Goal: Task Accomplishment & Management: Manage account settings

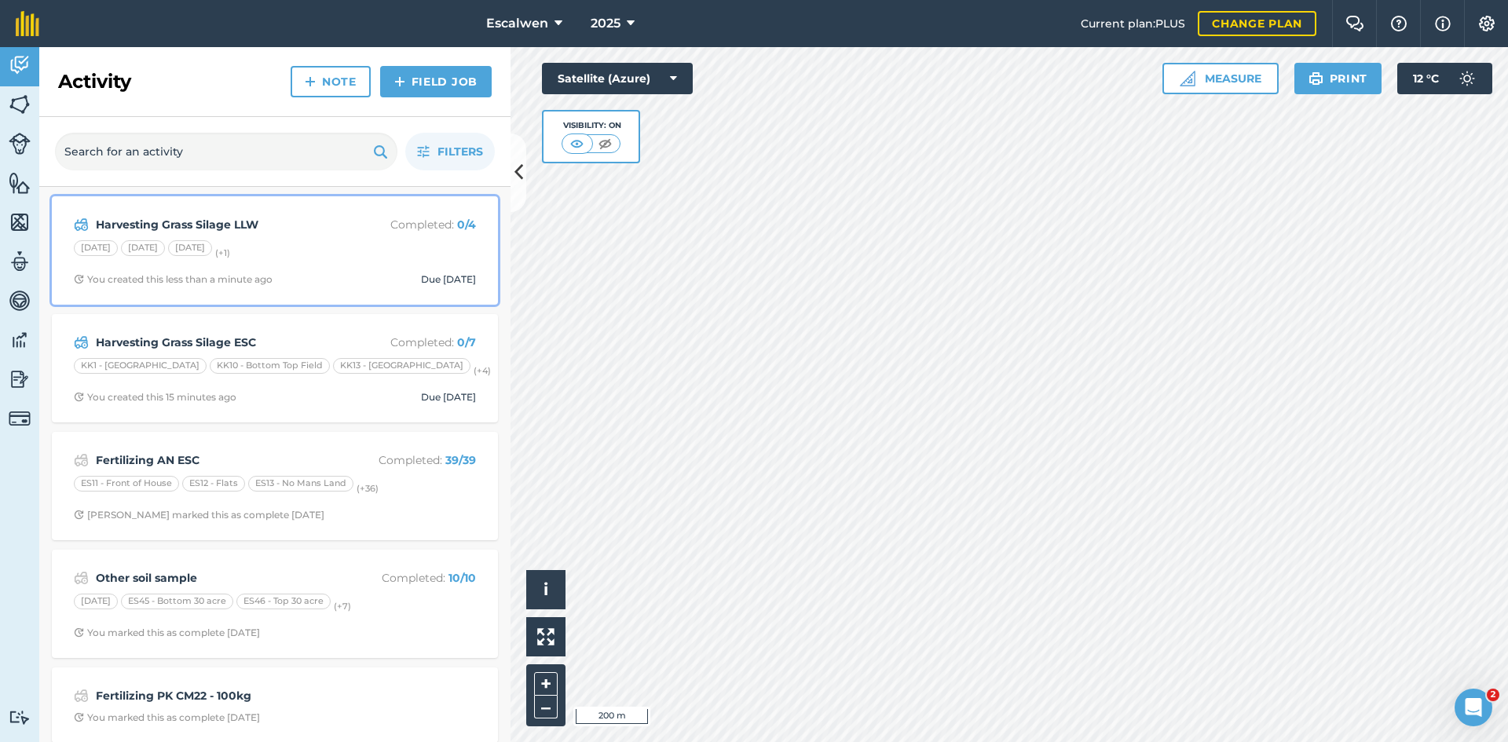
click at [303, 241] on div "[DATE] [DATE] [DATE] (+ 1 )" at bounding box center [275, 250] width 402 height 20
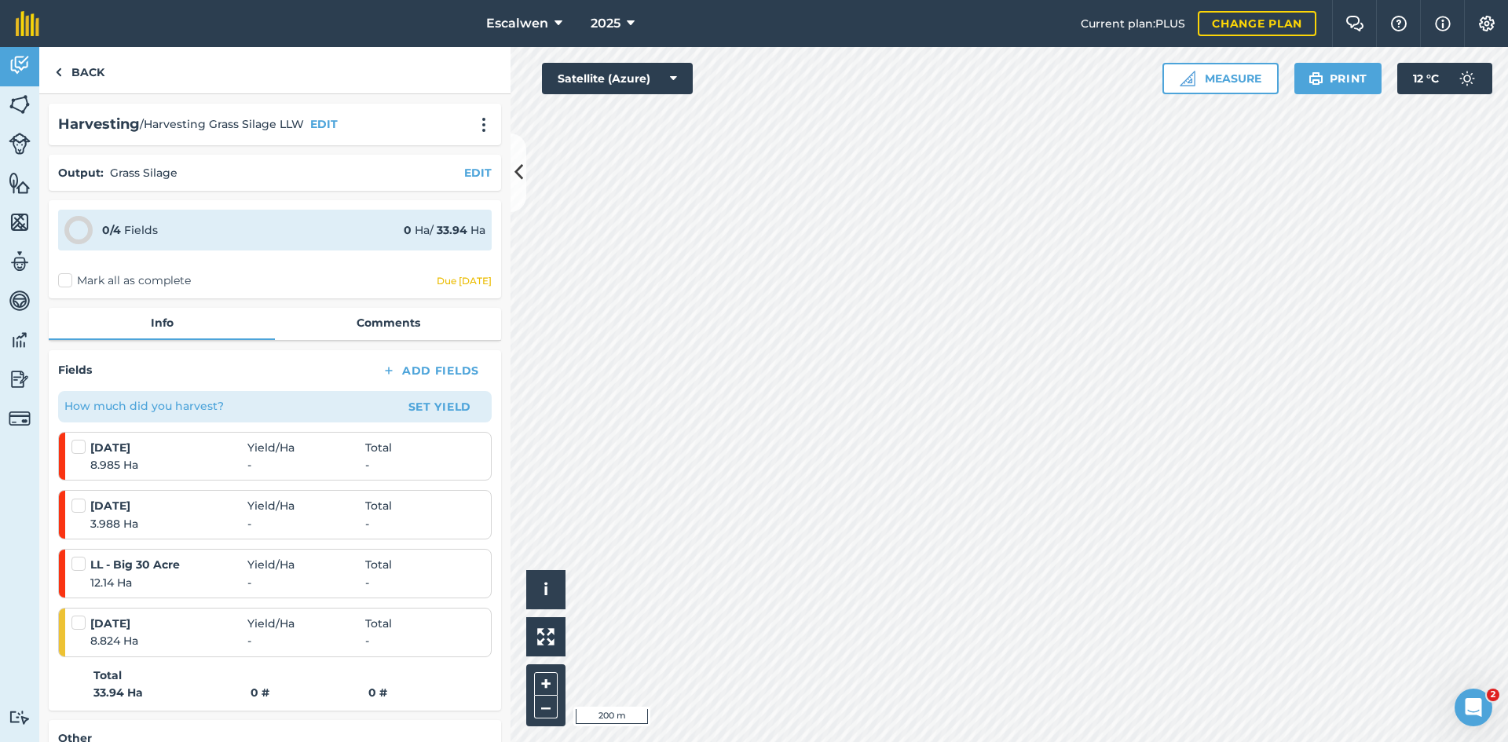
click at [79, 439] on label at bounding box center [80, 439] width 19 height 0
click at [79, 447] on input "checkbox" at bounding box center [76, 444] width 10 height 10
checkbox input "false"
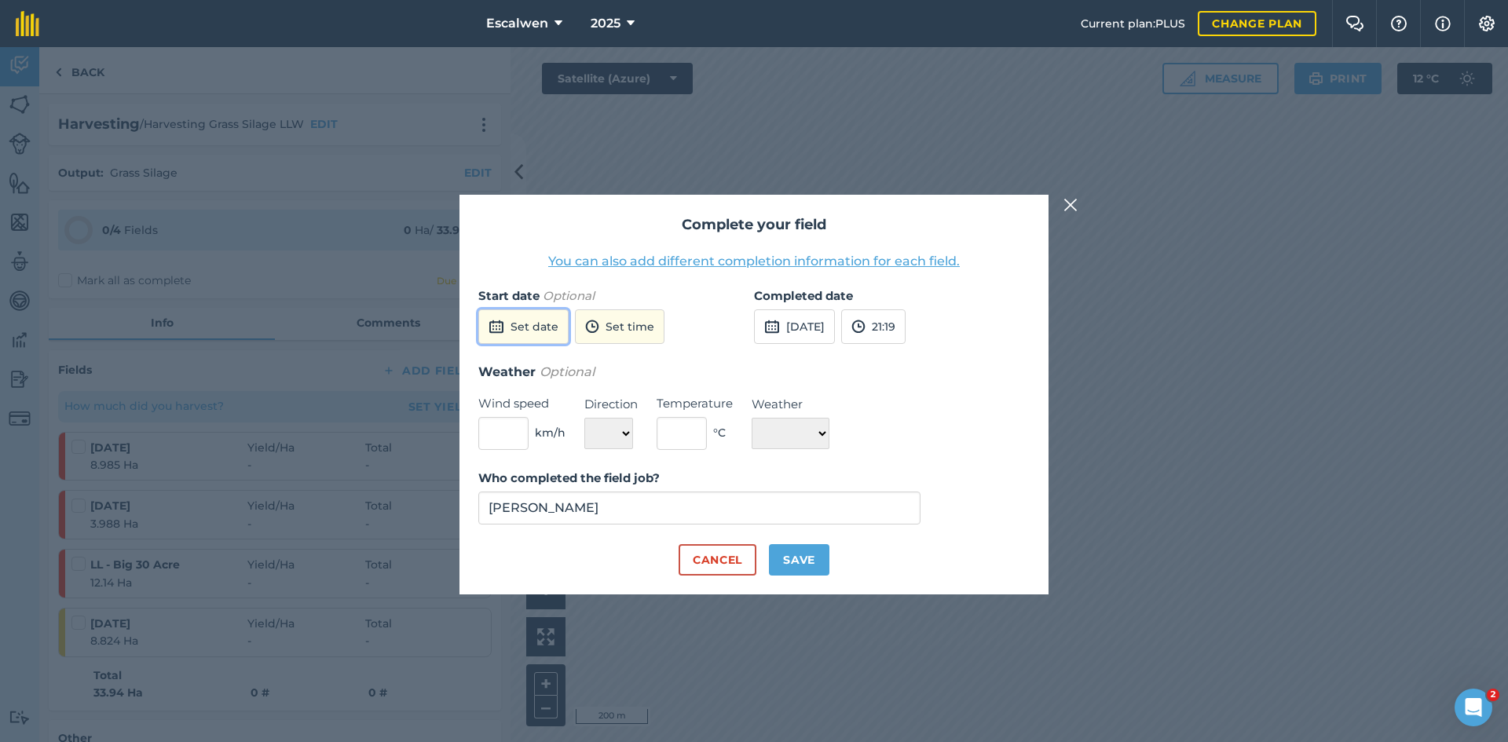
click at [532, 328] on button "Set date" at bounding box center [523, 326] width 90 height 35
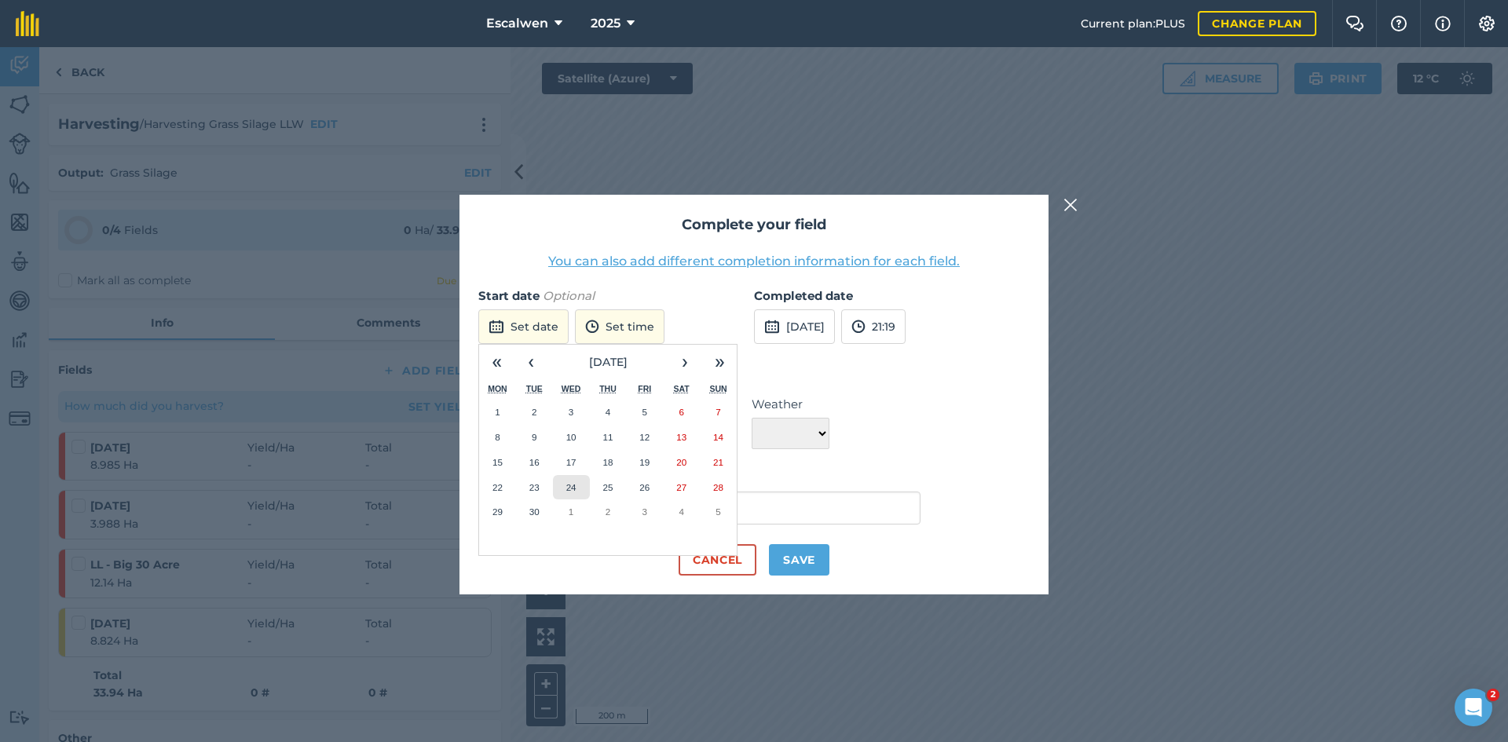
click at [576, 489] on button "24" at bounding box center [571, 487] width 37 height 25
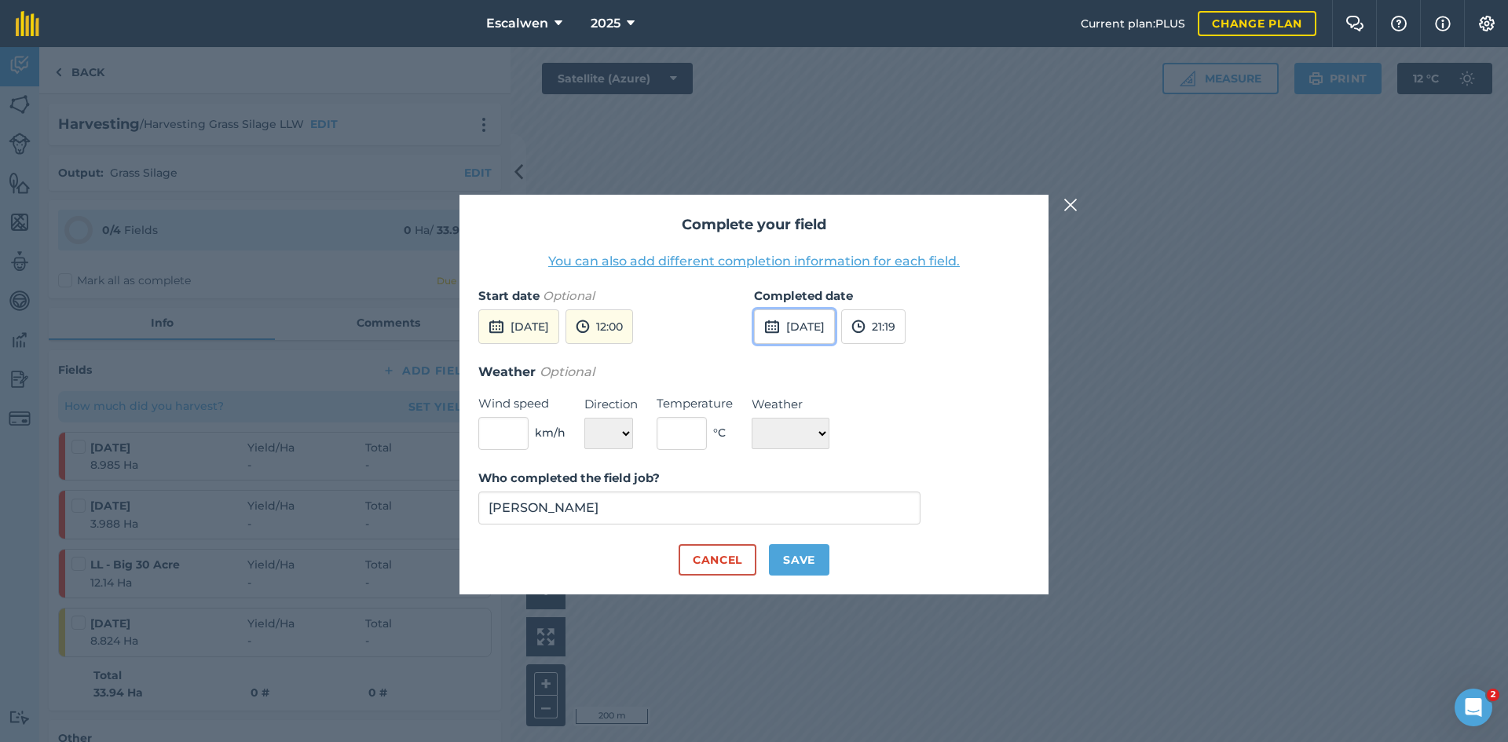
click at [830, 329] on button "[DATE]" at bounding box center [794, 326] width 81 height 35
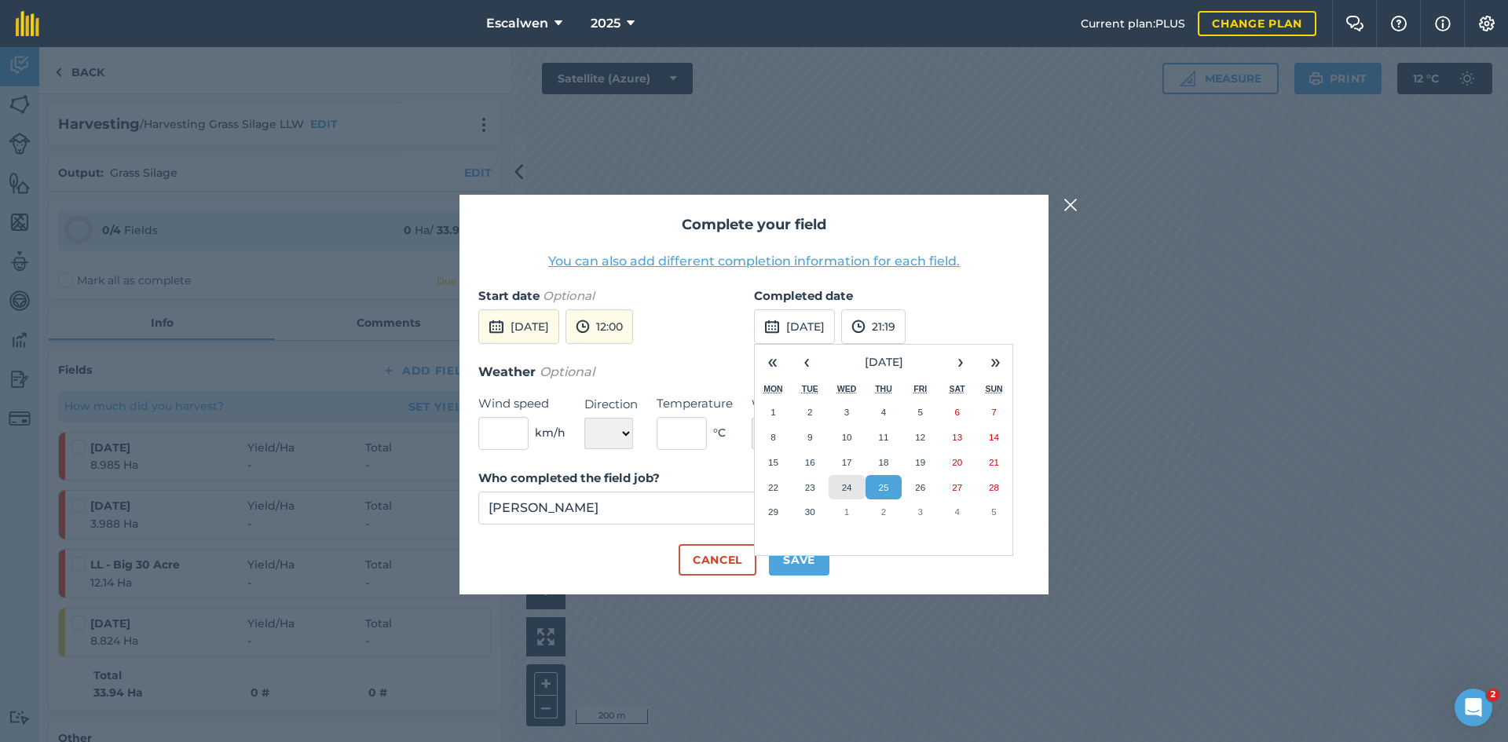
click at [851, 488] on abbr "24" at bounding box center [847, 487] width 10 height 10
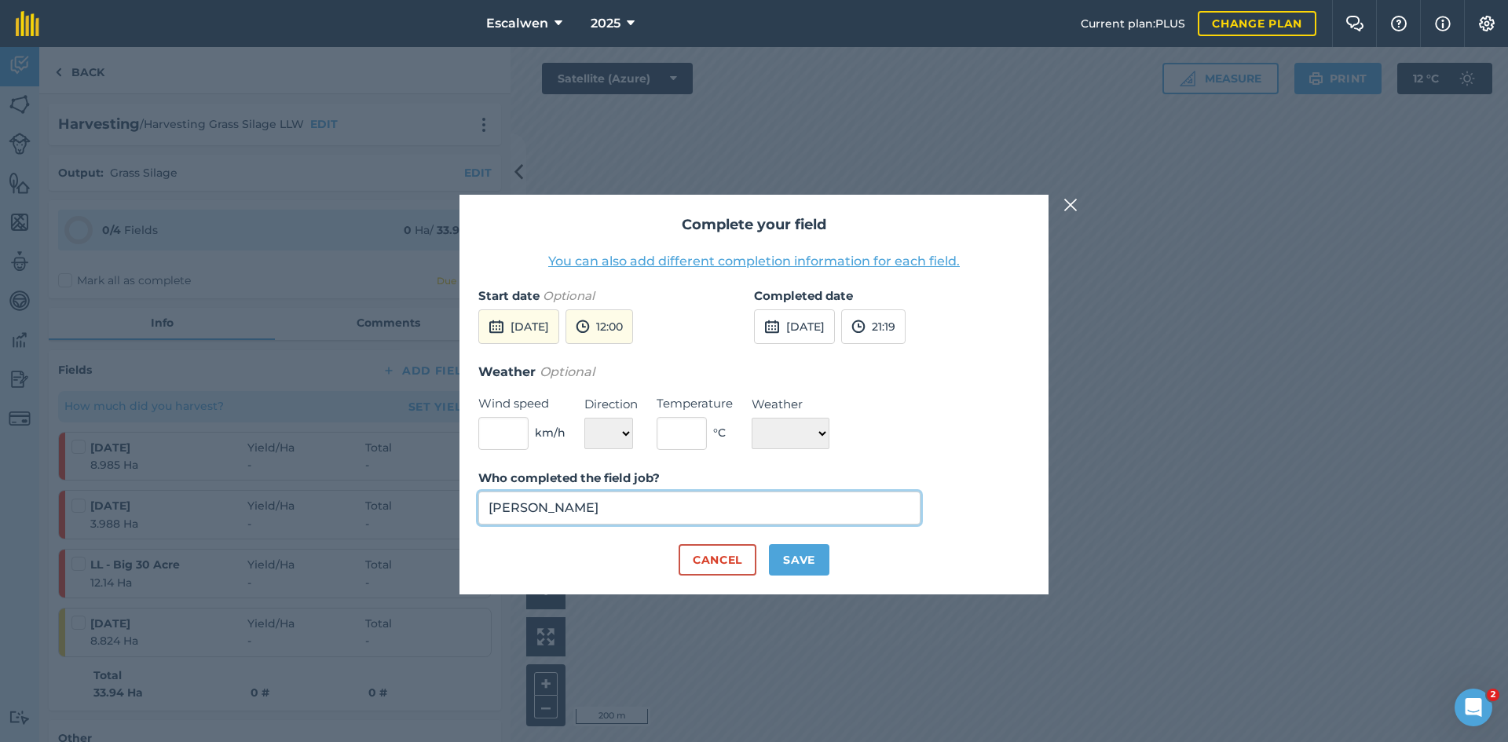
click at [860, 511] on input "[PERSON_NAME]" at bounding box center [699, 508] width 442 height 33
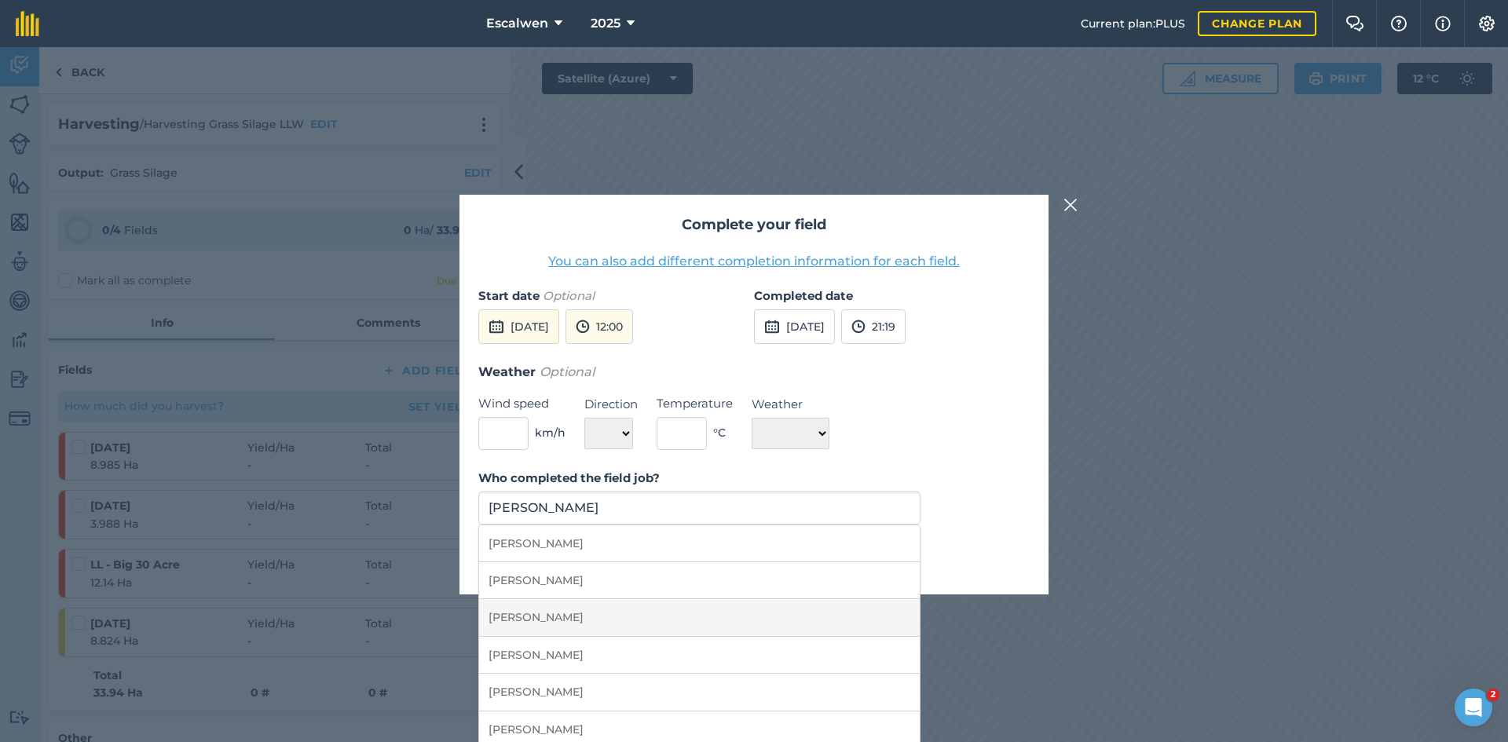
click at [728, 616] on li "[PERSON_NAME]" at bounding box center [699, 617] width 441 height 37
type input "[PERSON_NAME]"
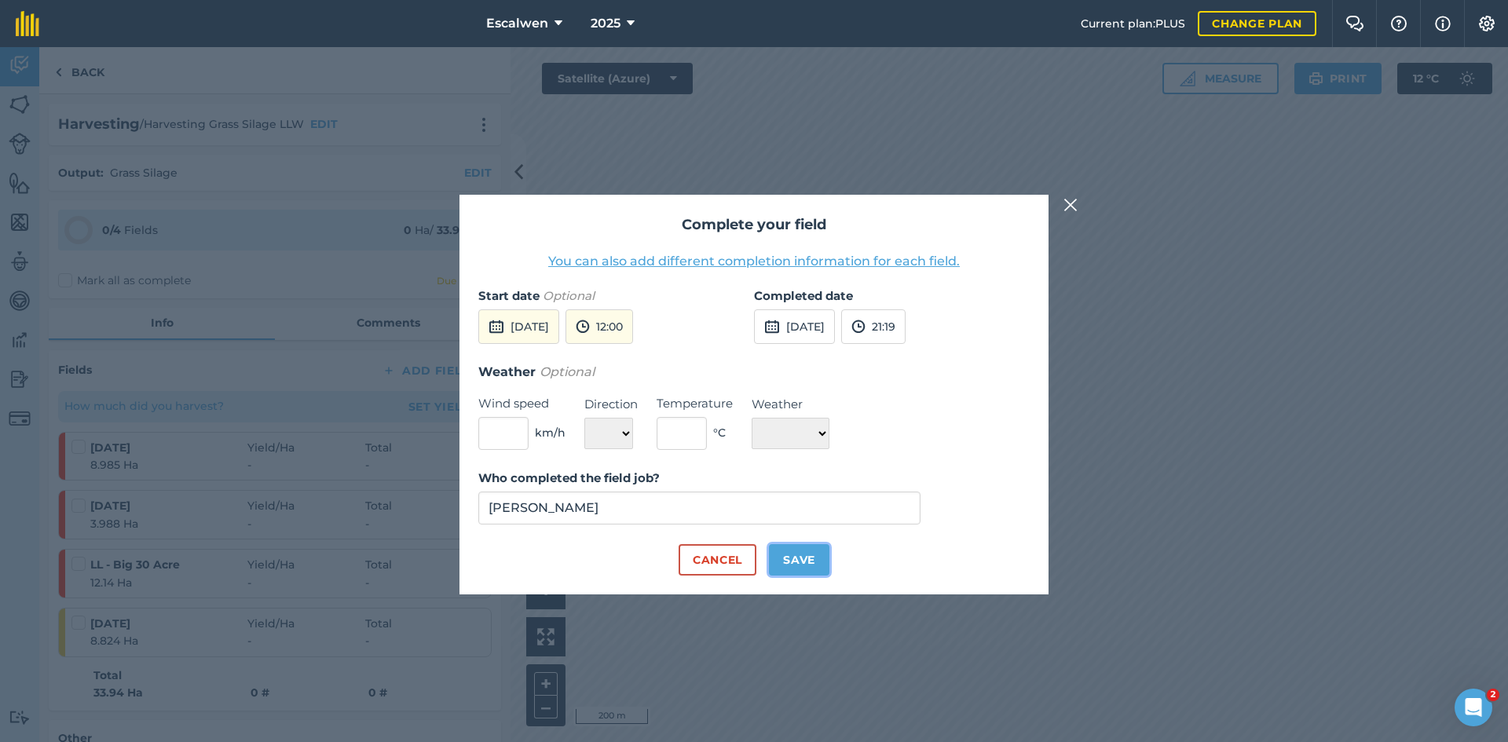
click at [797, 559] on button "Save" at bounding box center [799, 559] width 60 height 31
checkbox input "true"
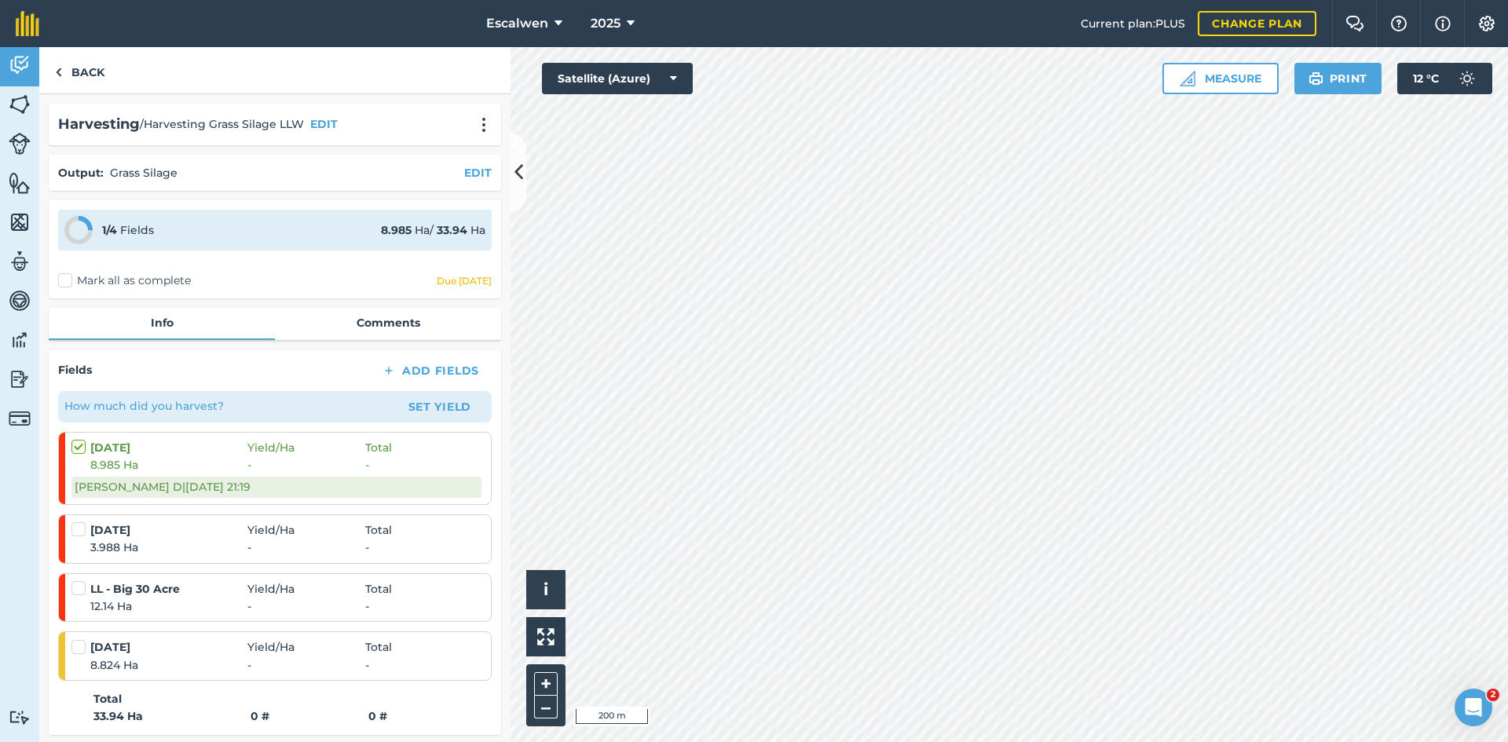
click at [79, 522] on label at bounding box center [80, 522] width 19 height 0
click at [79, 532] on input "checkbox" at bounding box center [76, 527] width 10 height 10
checkbox input "false"
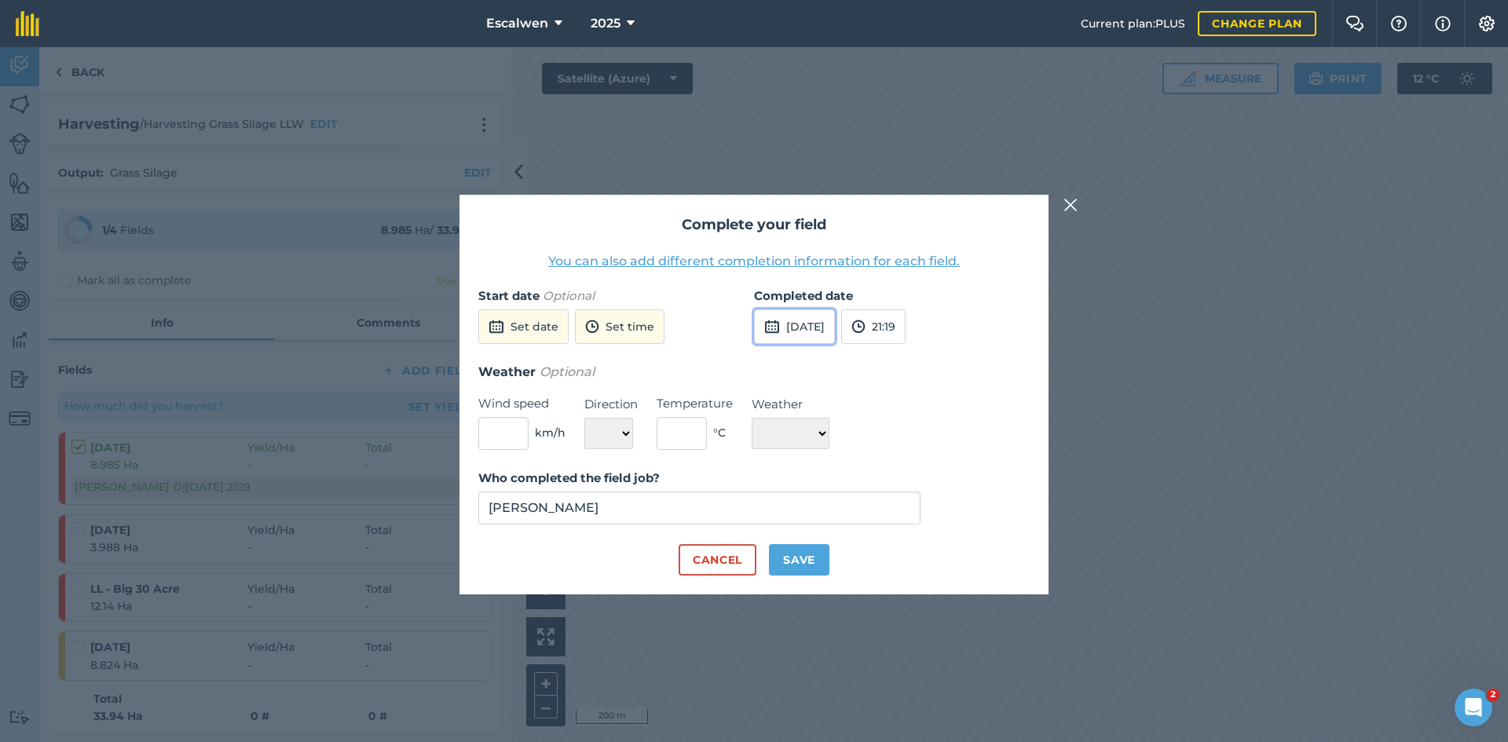
click at [824, 329] on button "[DATE]" at bounding box center [794, 326] width 81 height 35
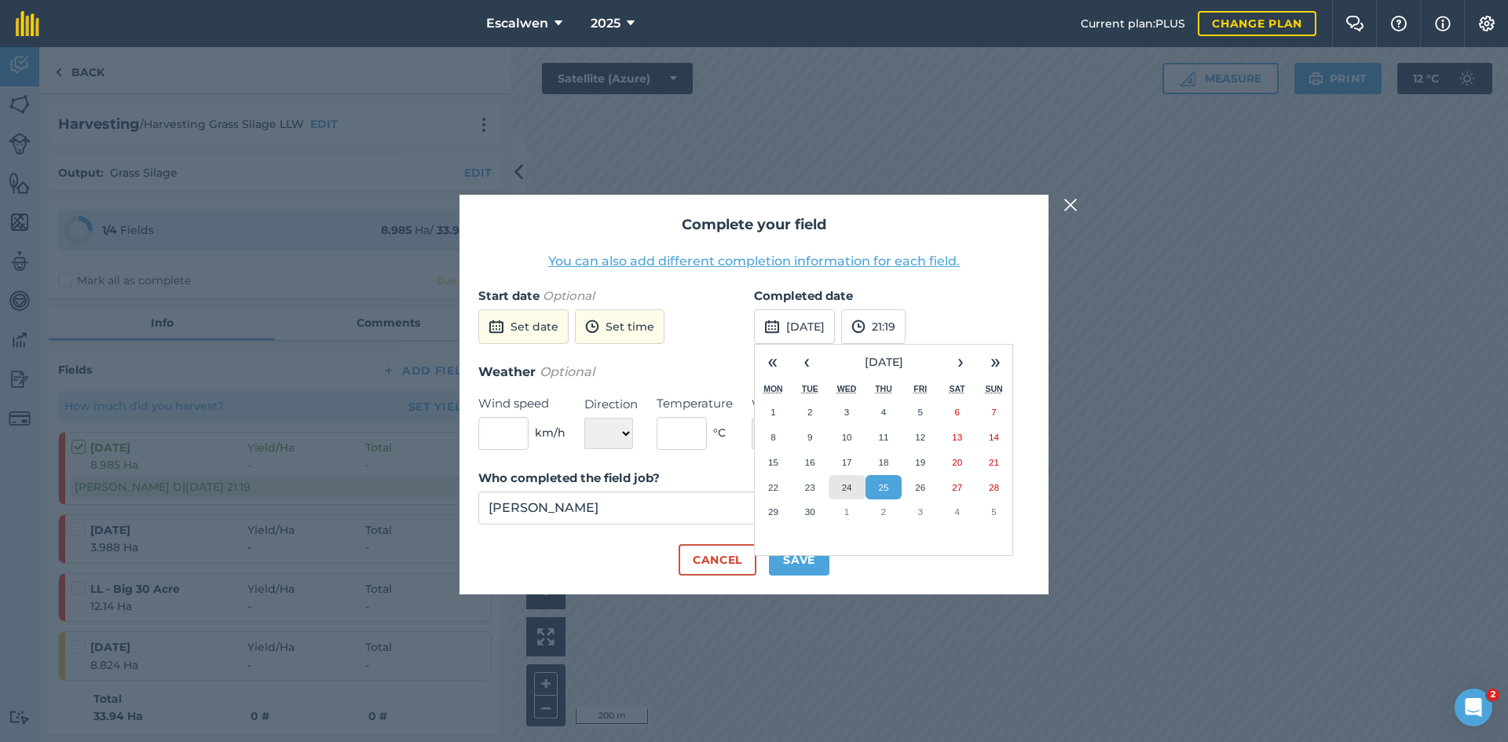
click at [836, 484] on button "24" at bounding box center [847, 487] width 37 height 25
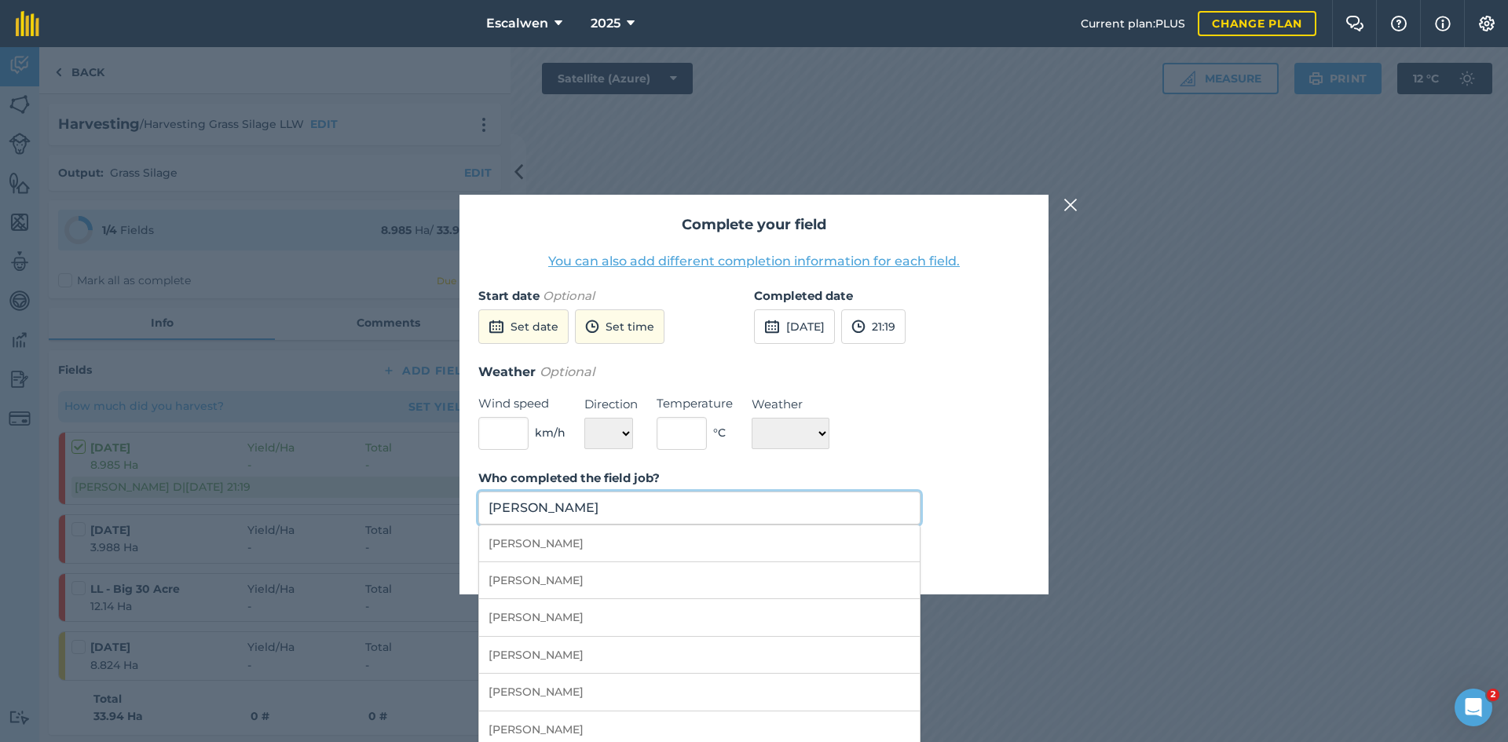
click at [682, 510] on input "[PERSON_NAME]" at bounding box center [699, 508] width 442 height 33
click at [647, 610] on li "[PERSON_NAME]" at bounding box center [699, 617] width 441 height 37
type input "[PERSON_NAME]"
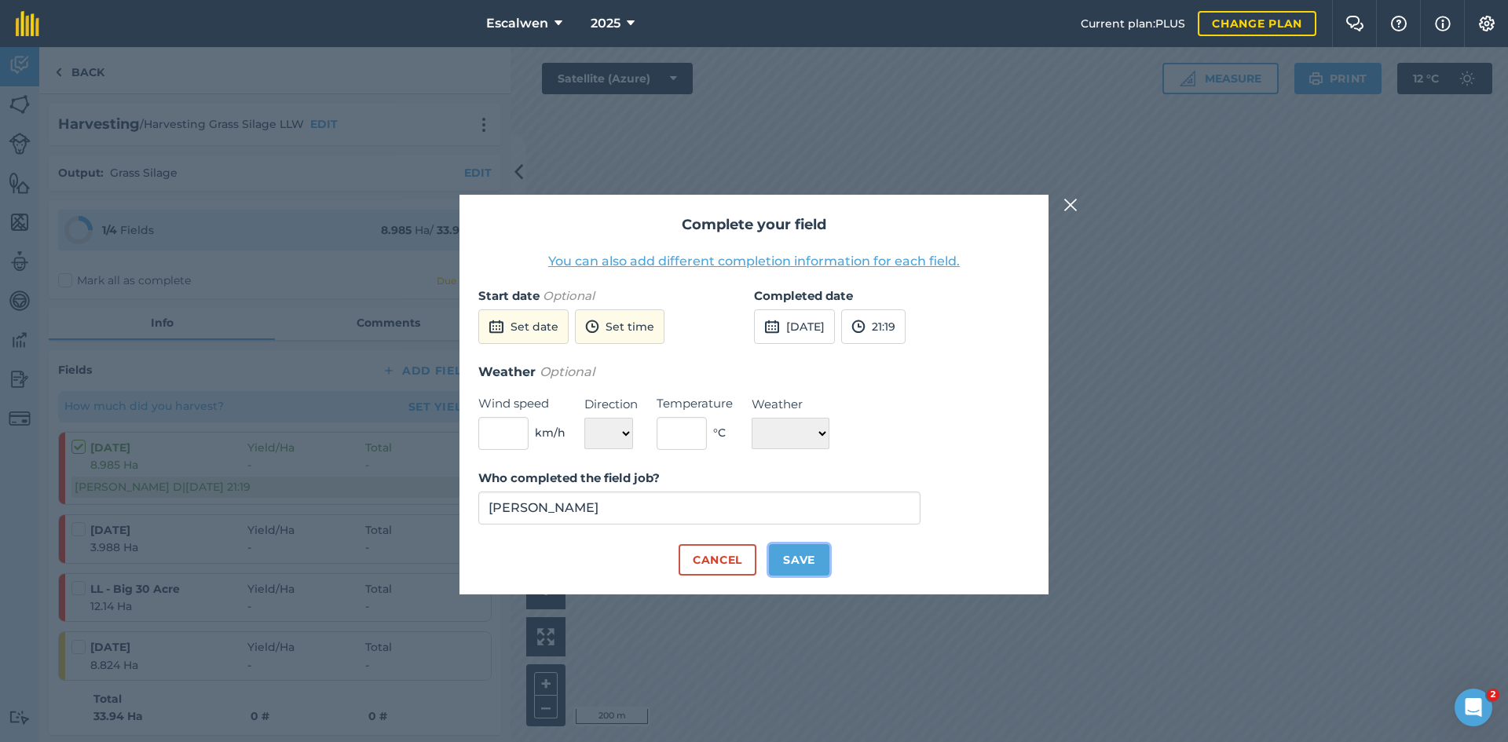
click at [794, 563] on button "Save" at bounding box center [799, 559] width 60 height 31
checkbox input "true"
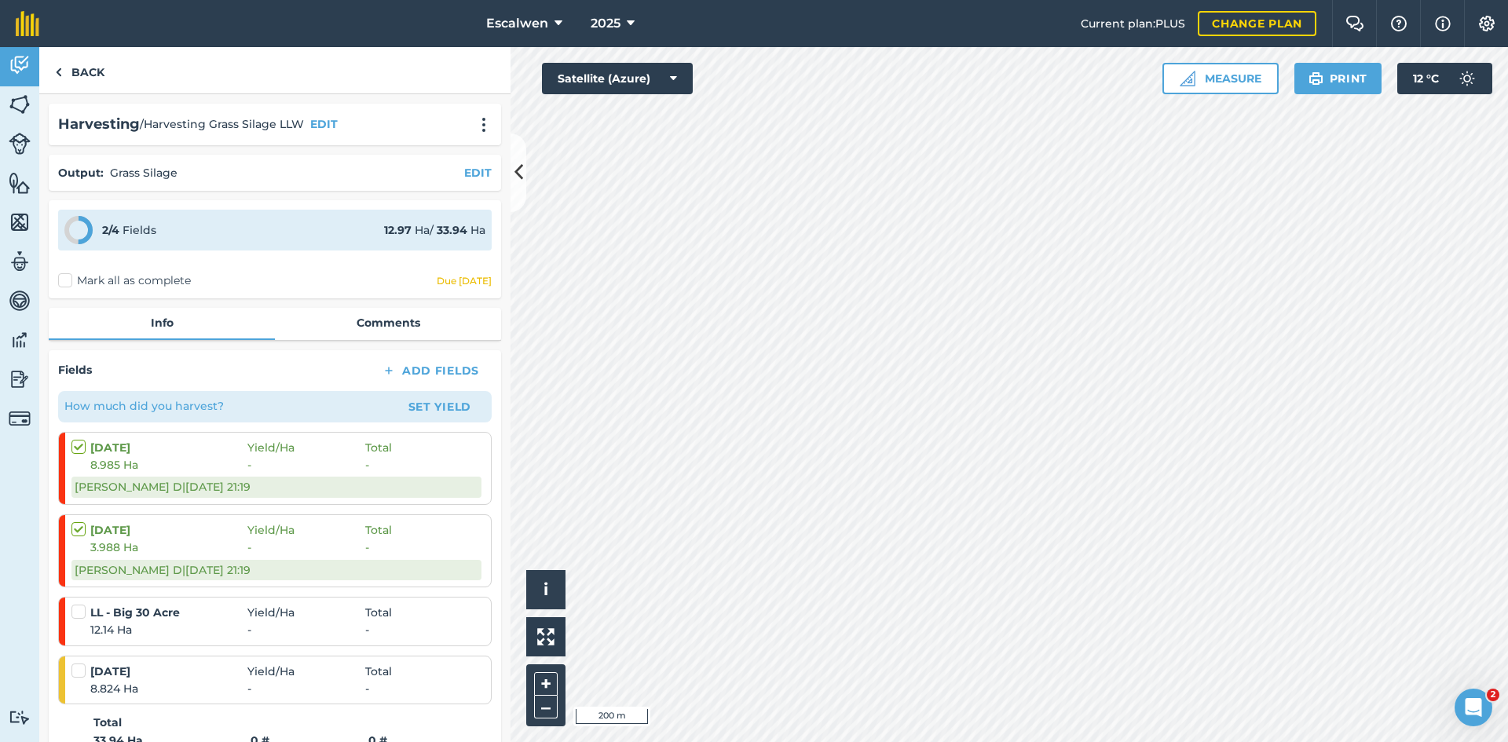
click at [78, 622] on div "12.14 Ha - -" at bounding box center [276, 629] width 410 height 17
click at [76, 604] on label at bounding box center [80, 604] width 19 height 0
click at [76, 613] on input "checkbox" at bounding box center [76, 609] width 10 height 10
checkbox input "false"
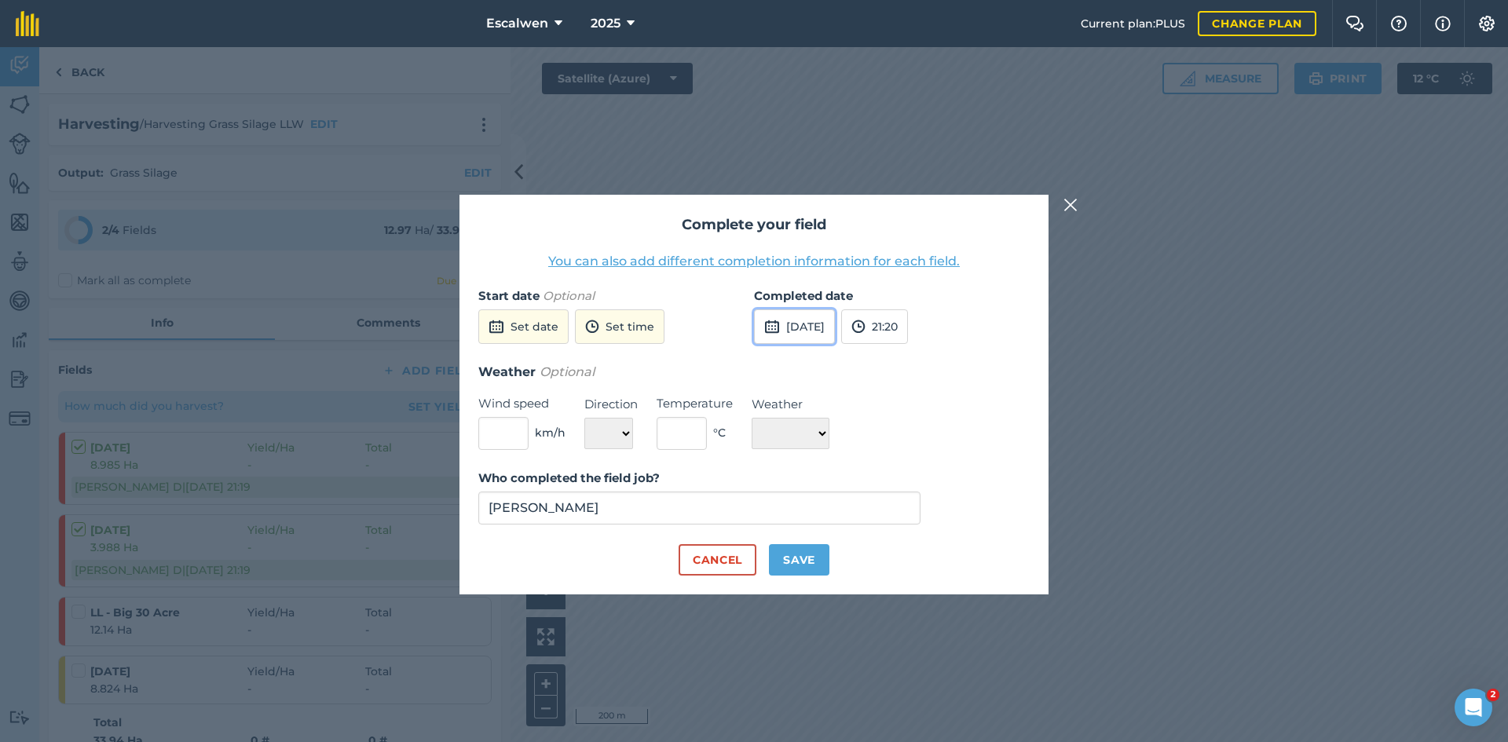
click at [835, 325] on button "[DATE]" at bounding box center [794, 326] width 81 height 35
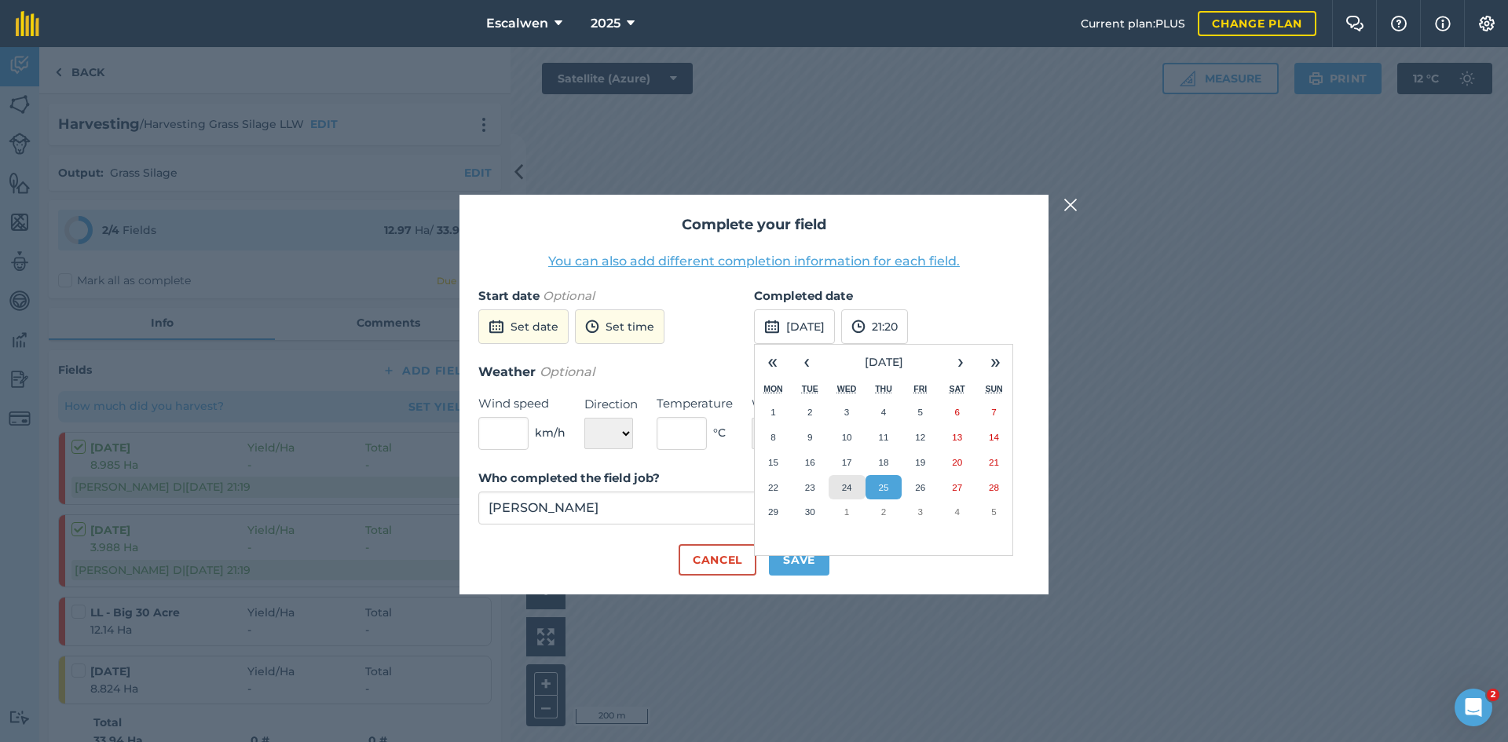
click at [849, 487] on abbr "24" at bounding box center [847, 487] width 10 height 10
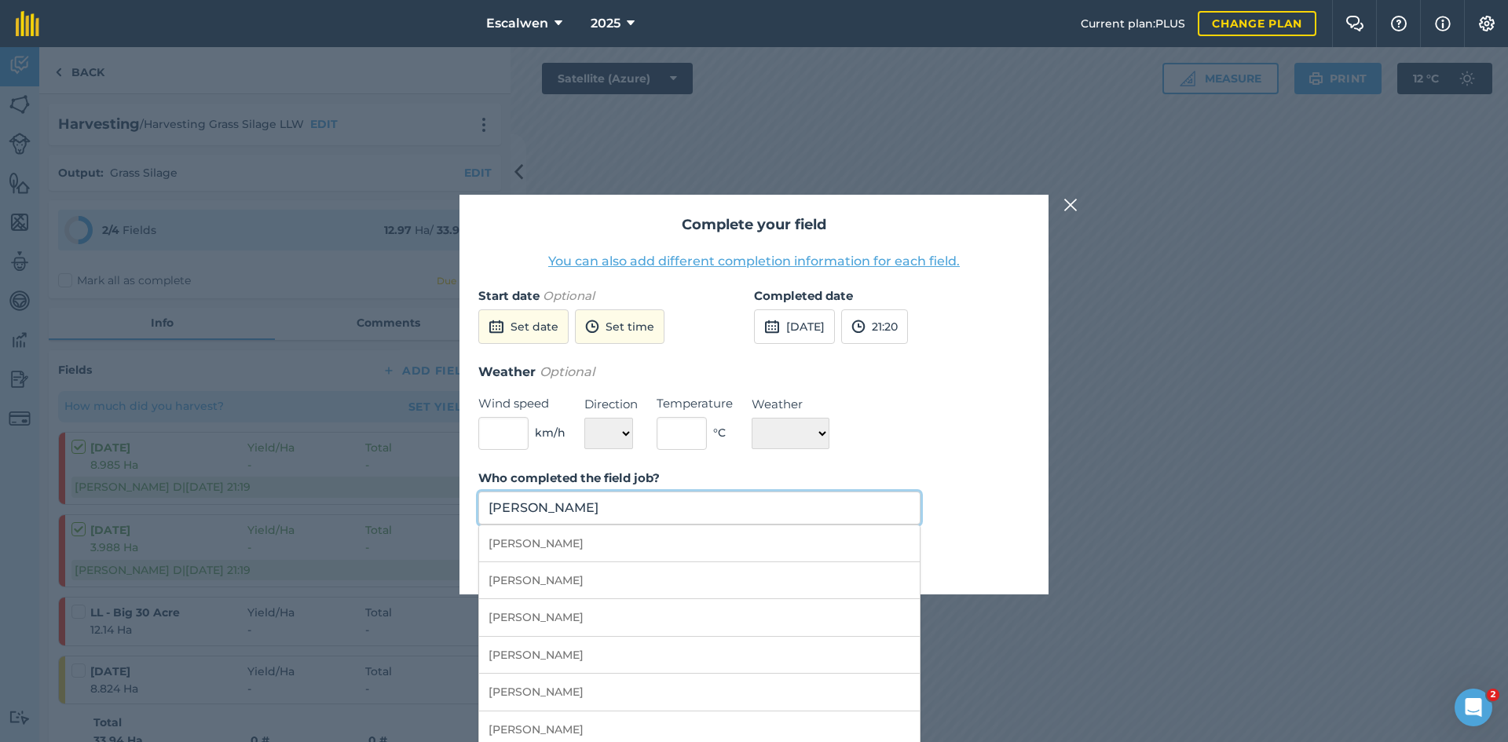
click at [690, 512] on input "[PERSON_NAME]" at bounding box center [699, 508] width 442 height 33
click at [664, 611] on li "[PERSON_NAME]" at bounding box center [699, 617] width 441 height 37
type input "[PERSON_NAME]"
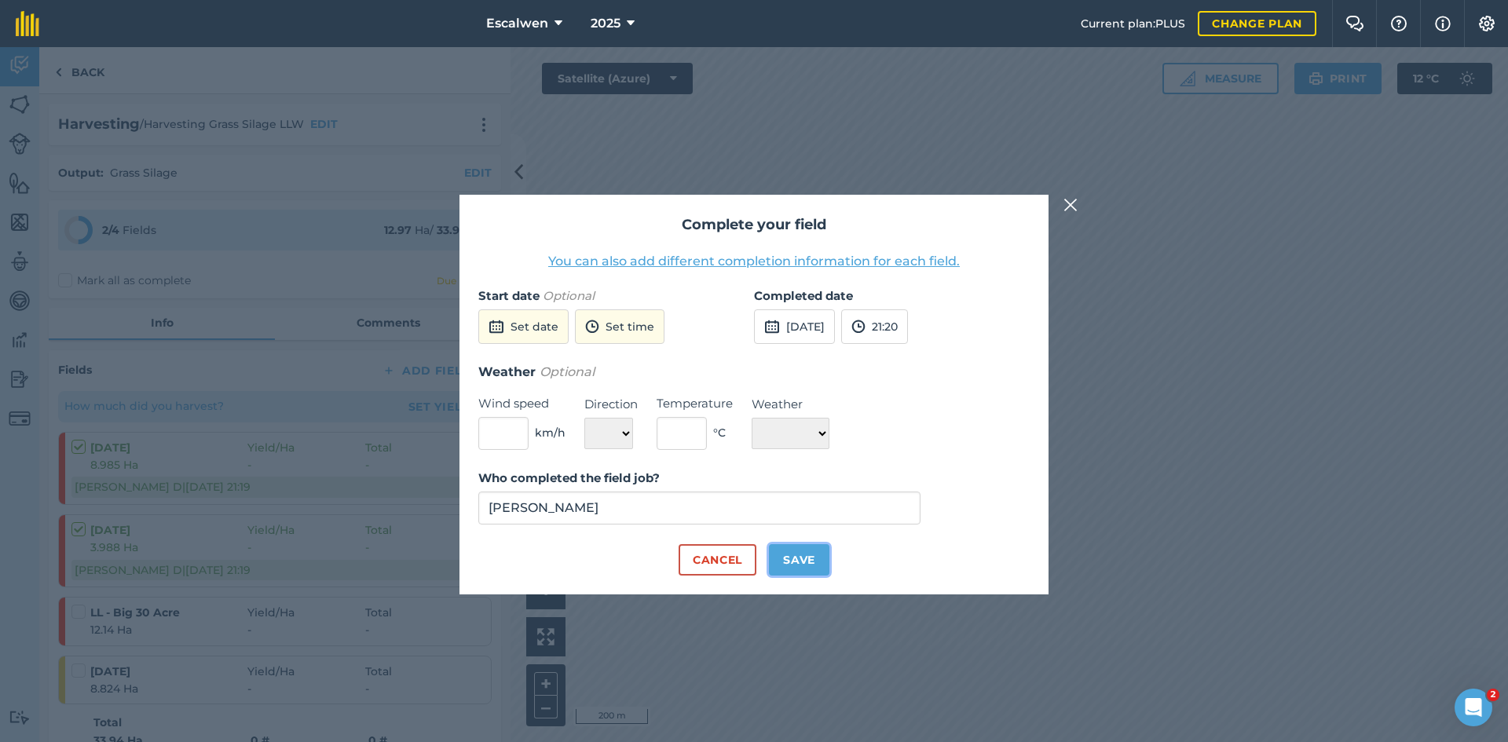
click at [805, 555] on button "Save" at bounding box center [799, 559] width 60 height 31
checkbox input "true"
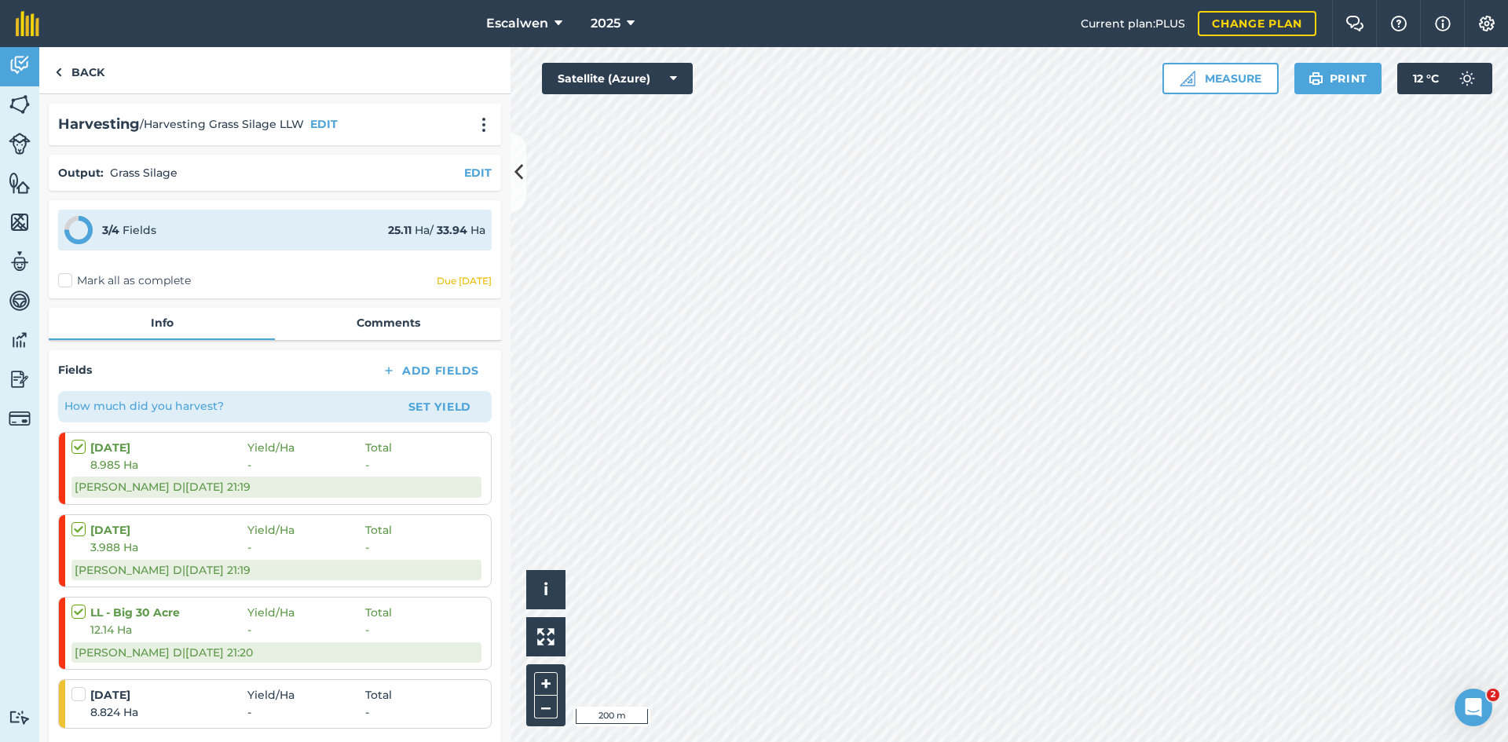
click at [73, 686] on label at bounding box center [80, 686] width 19 height 0
click at [73, 697] on input "checkbox" at bounding box center [76, 691] width 10 height 10
checkbox input "false"
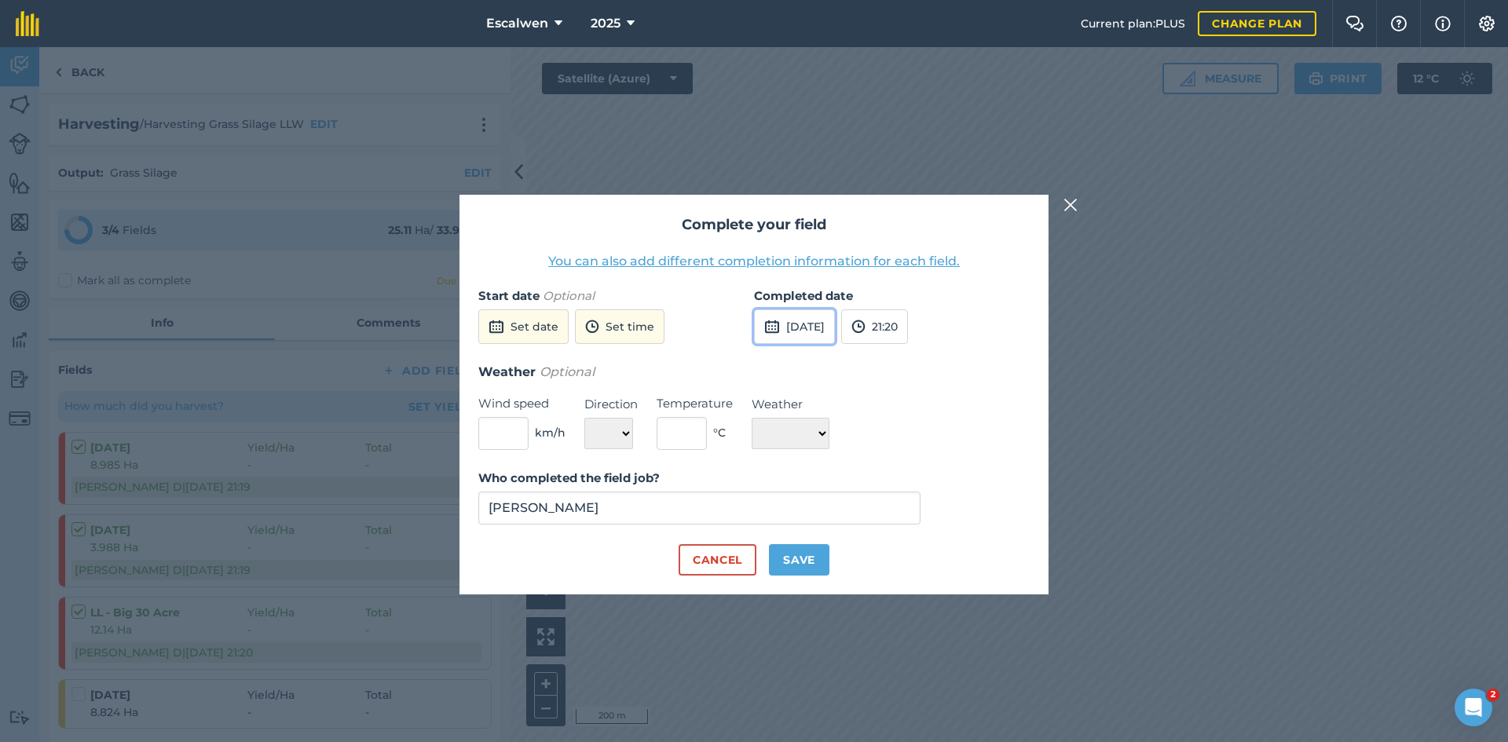
click at [813, 333] on button "[DATE]" at bounding box center [794, 326] width 81 height 35
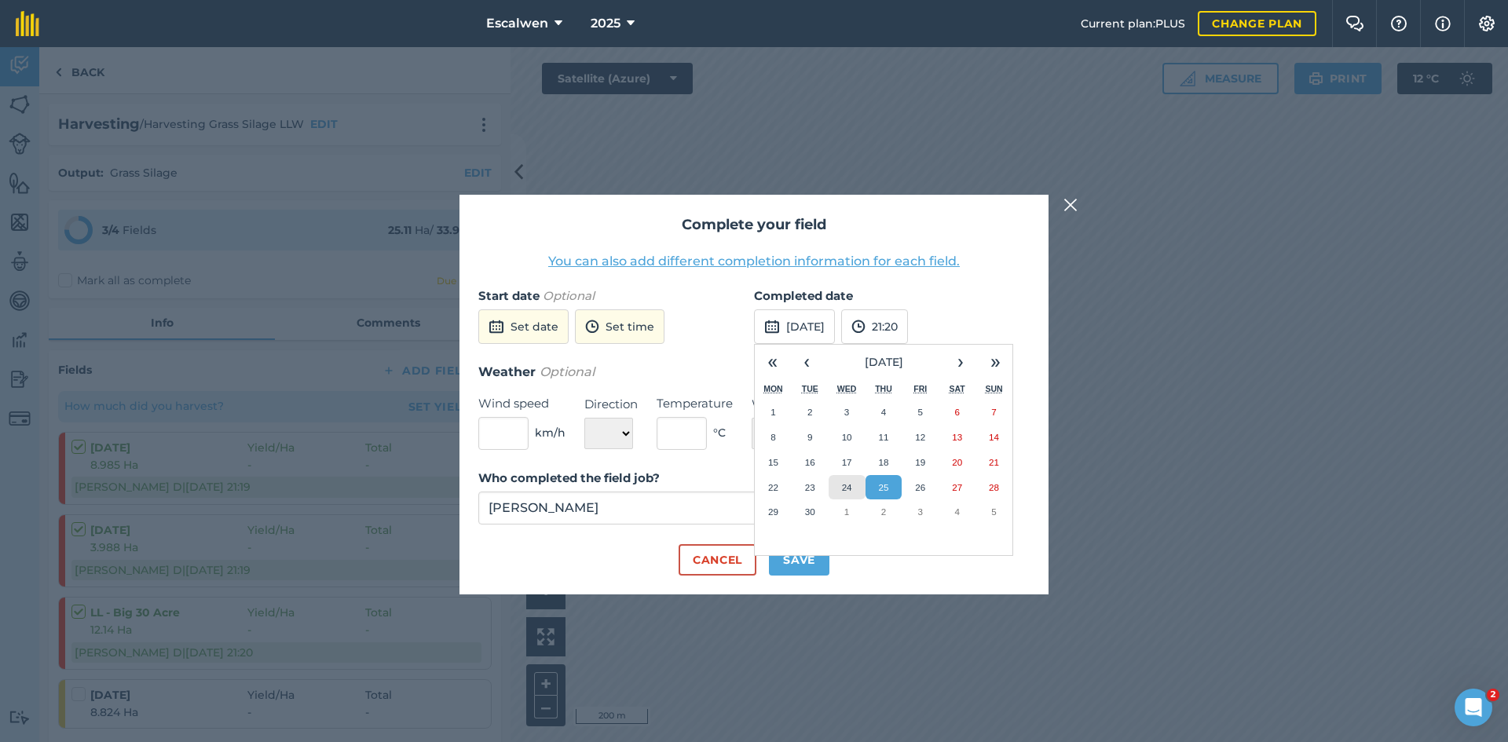
click at [853, 494] on button "24" at bounding box center [847, 487] width 37 height 25
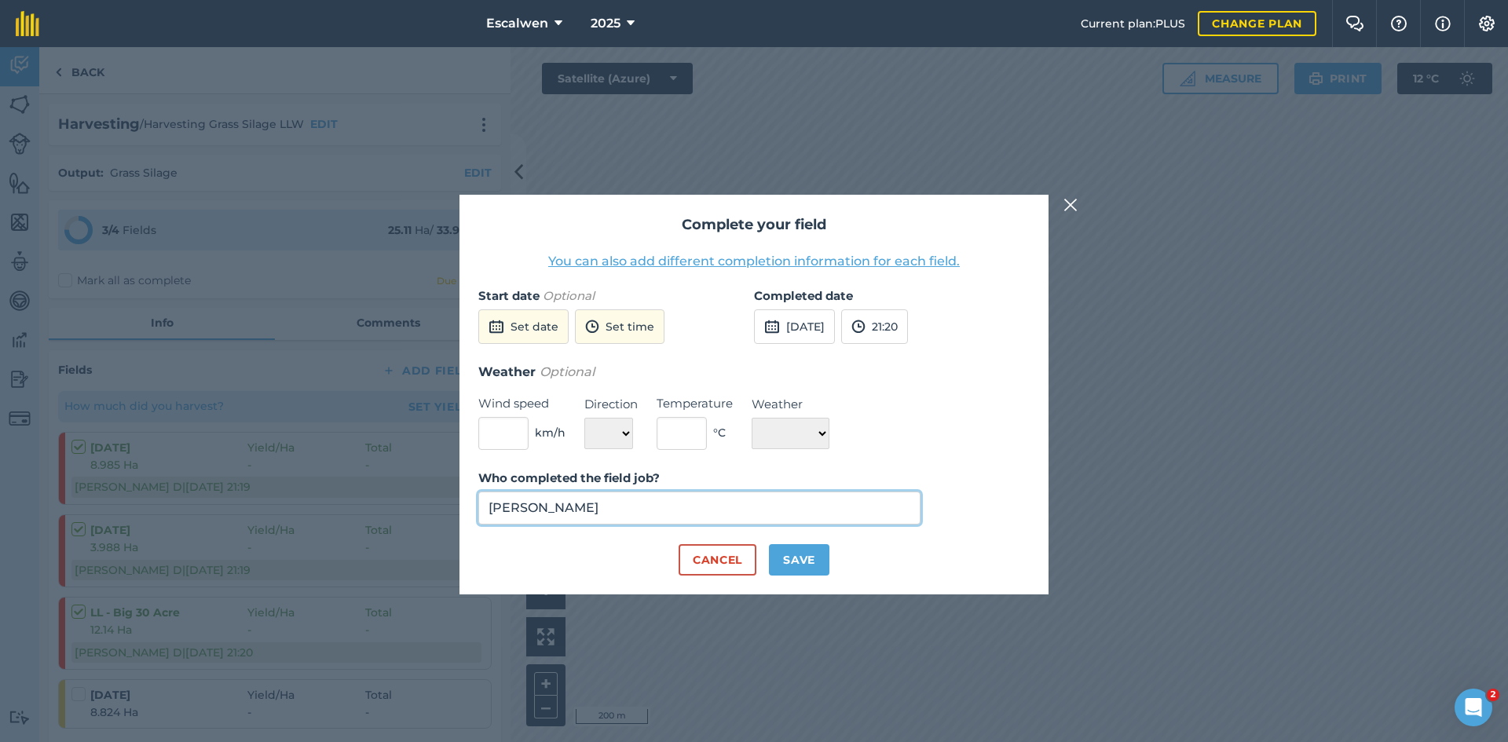
click at [785, 518] on input "[PERSON_NAME]" at bounding box center [699, 508] width 442 height 33
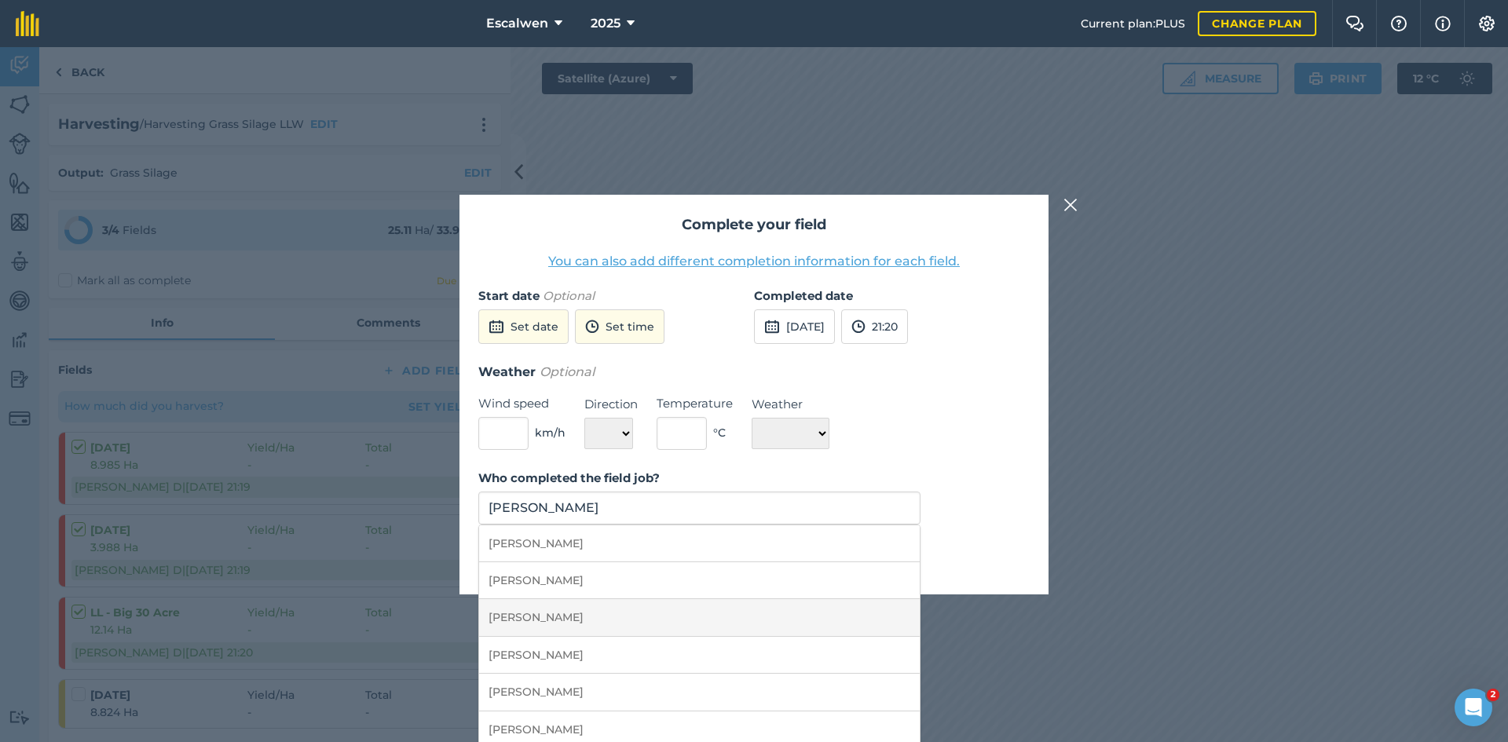
click at [715, 617] on li "[PERSON_NAME]" at bounding box center [699, 617] width 441 height 37
type input "[PERSON_NAME]"
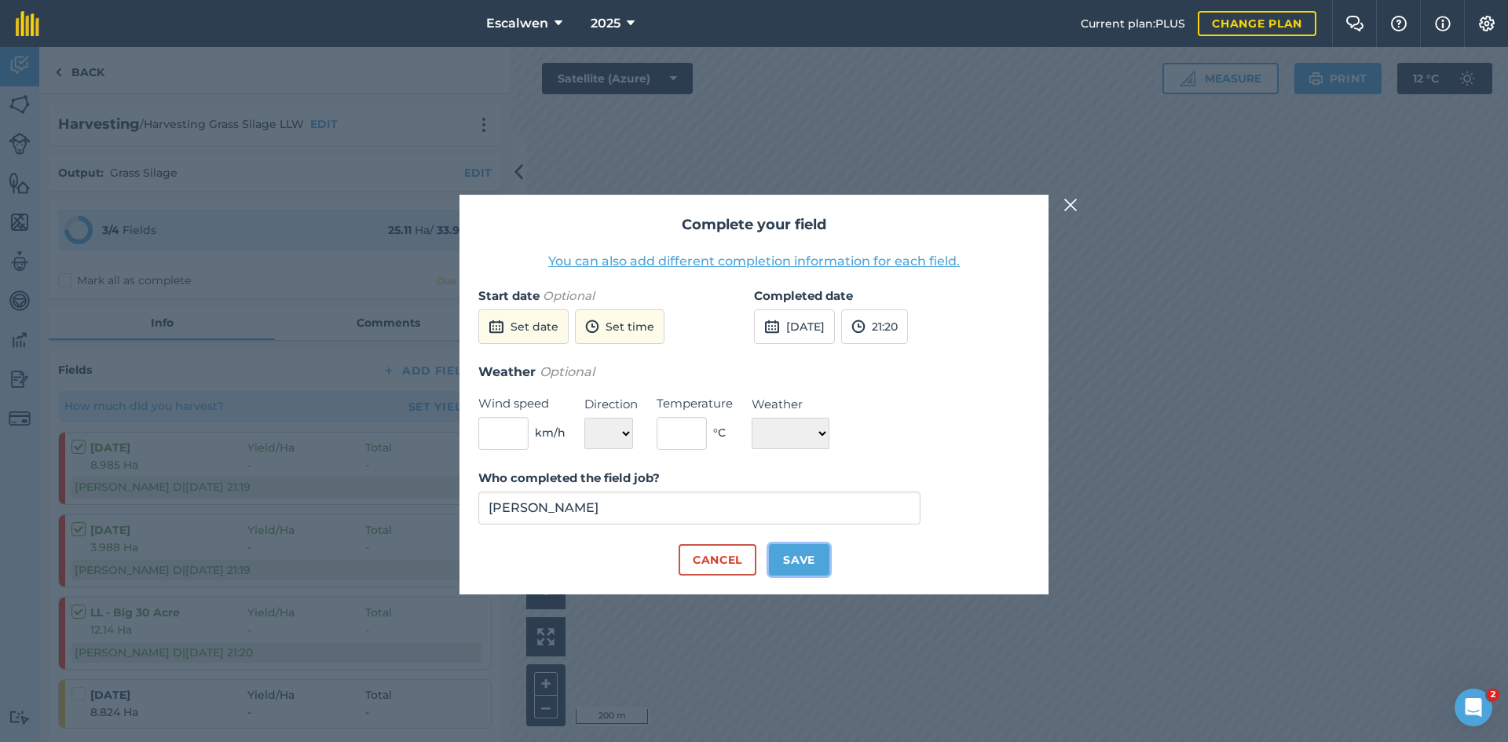
click at [795, 553] on button "Save" at bounding box center [799, 559] width 60 height 31
checkbox input "true"
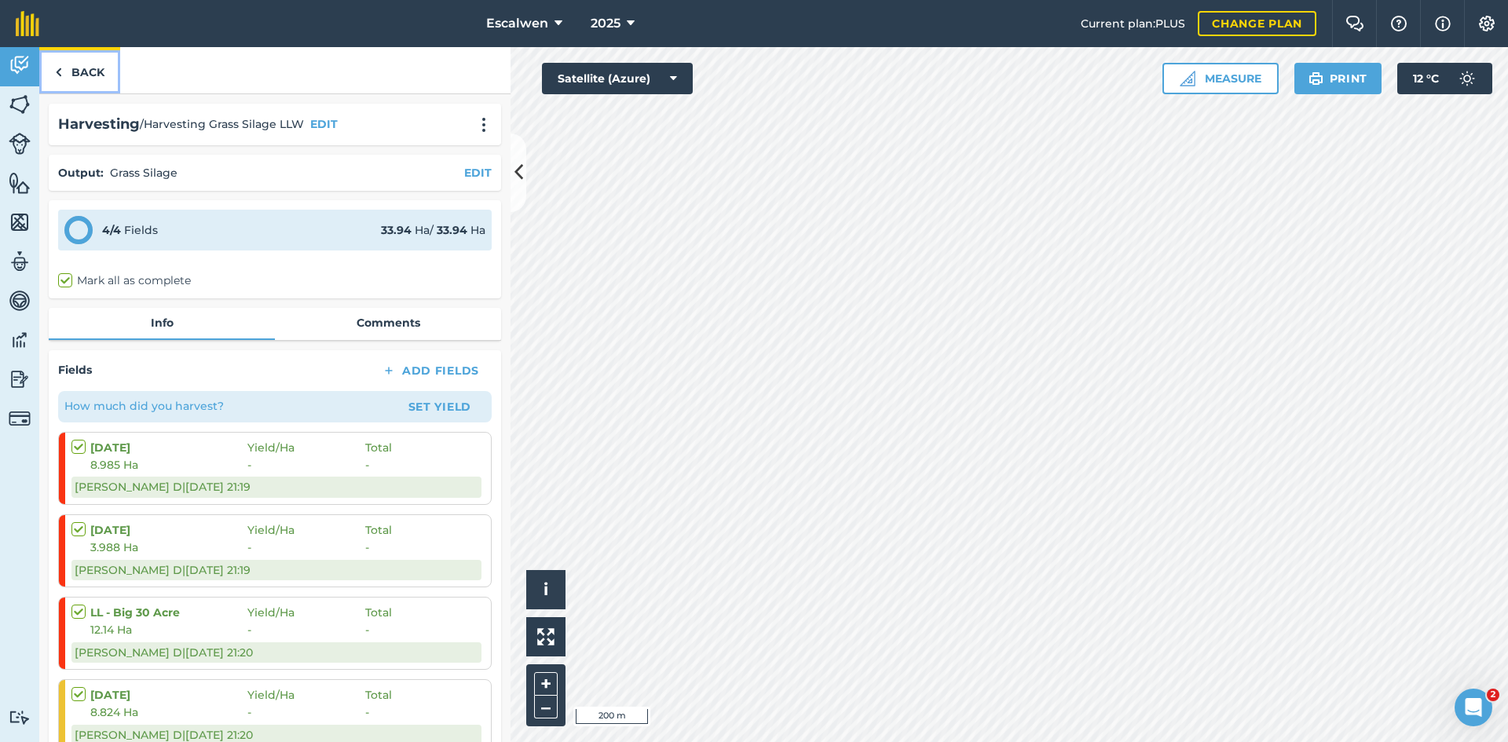
click at [61, 73] on img at bounding box center [58, 72] width 7 height 19
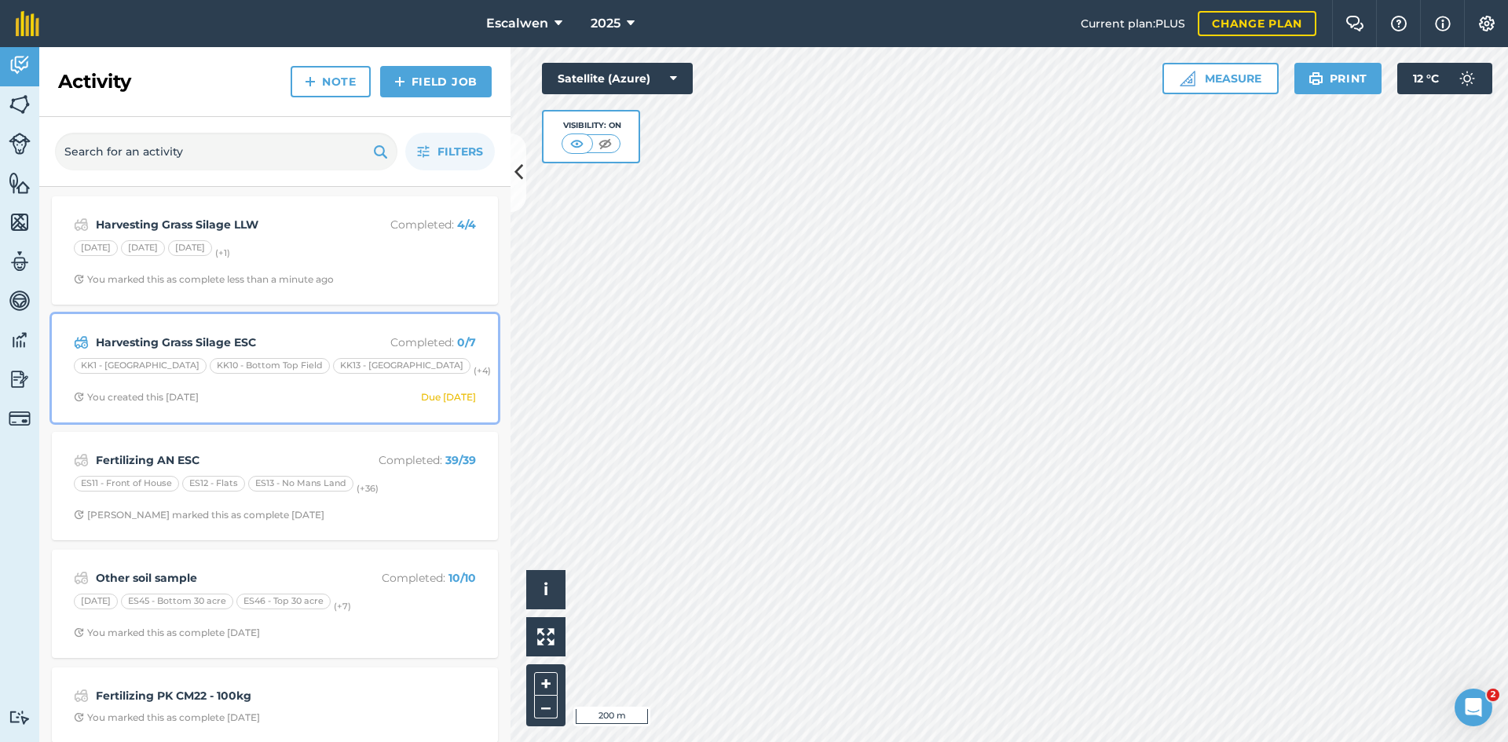
click at [292, 331] on div "Harvesting Grass Silage ESC Completed : 0 / 7 KK1 - Road Field KK10 - Bottom To…" at bounding box center [274, 369] width 427 height 90
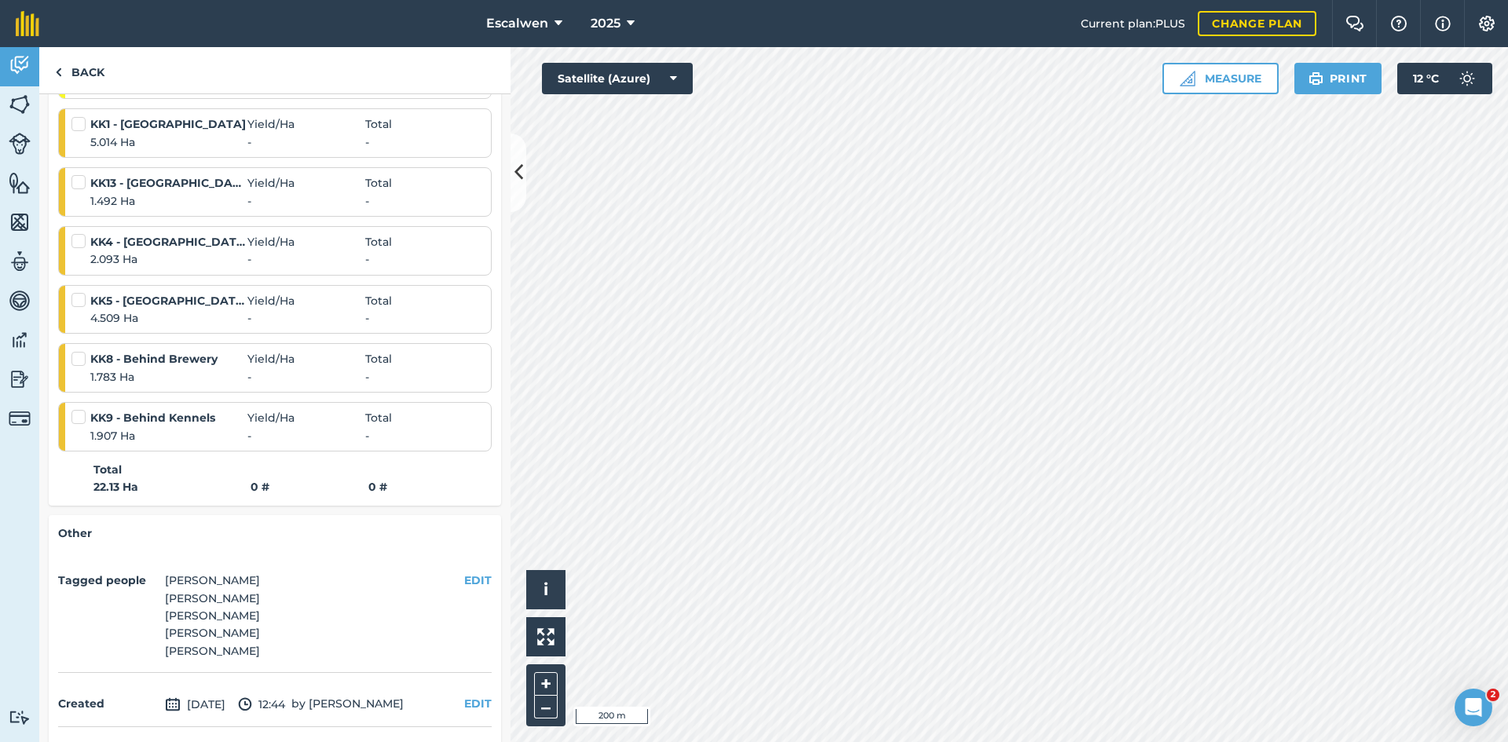
scroll to position [249, 0]
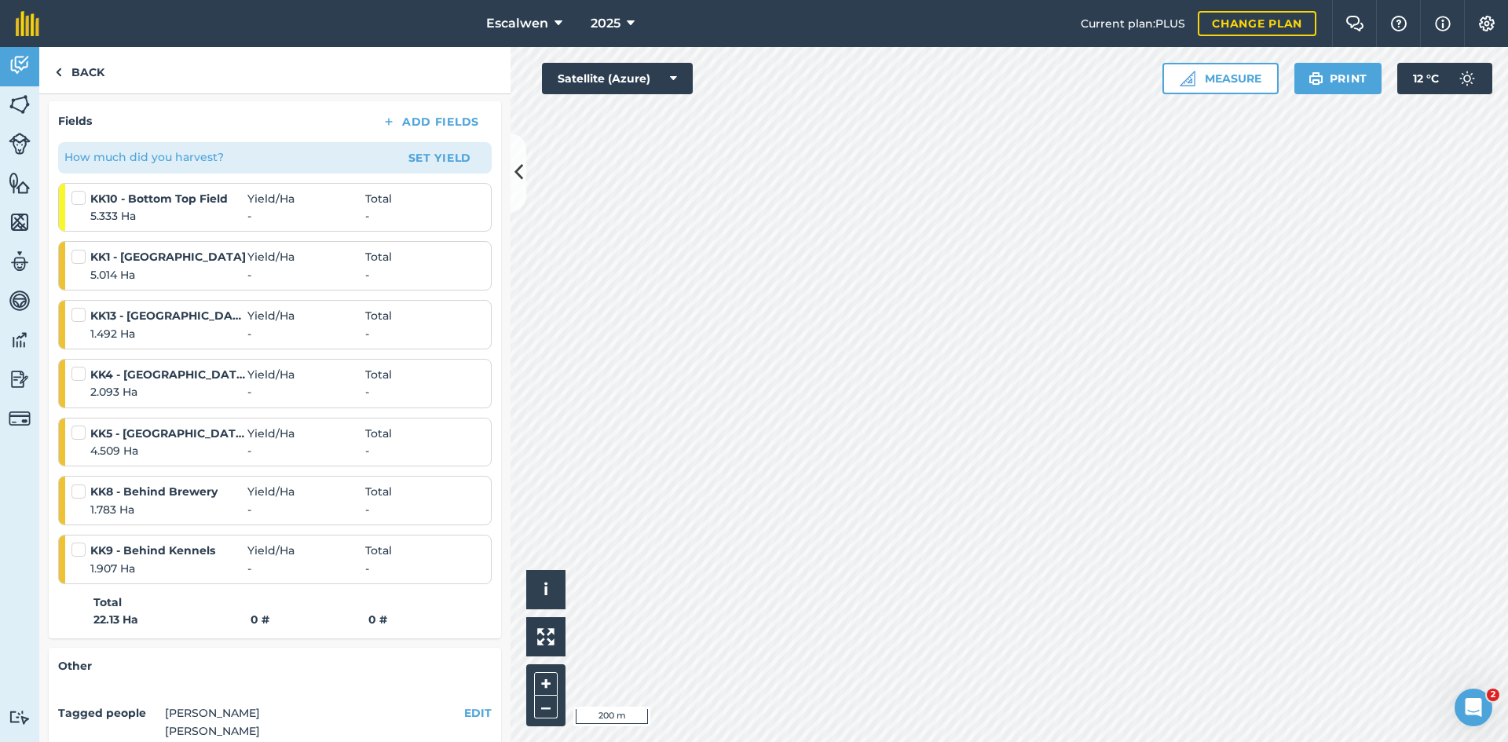
click at [75, 542] on label at bounding box center [80, 542] width 19 height 0
click at [75, 552] on input "checkbox" at bounding box center [76, 547] width 10 height 10
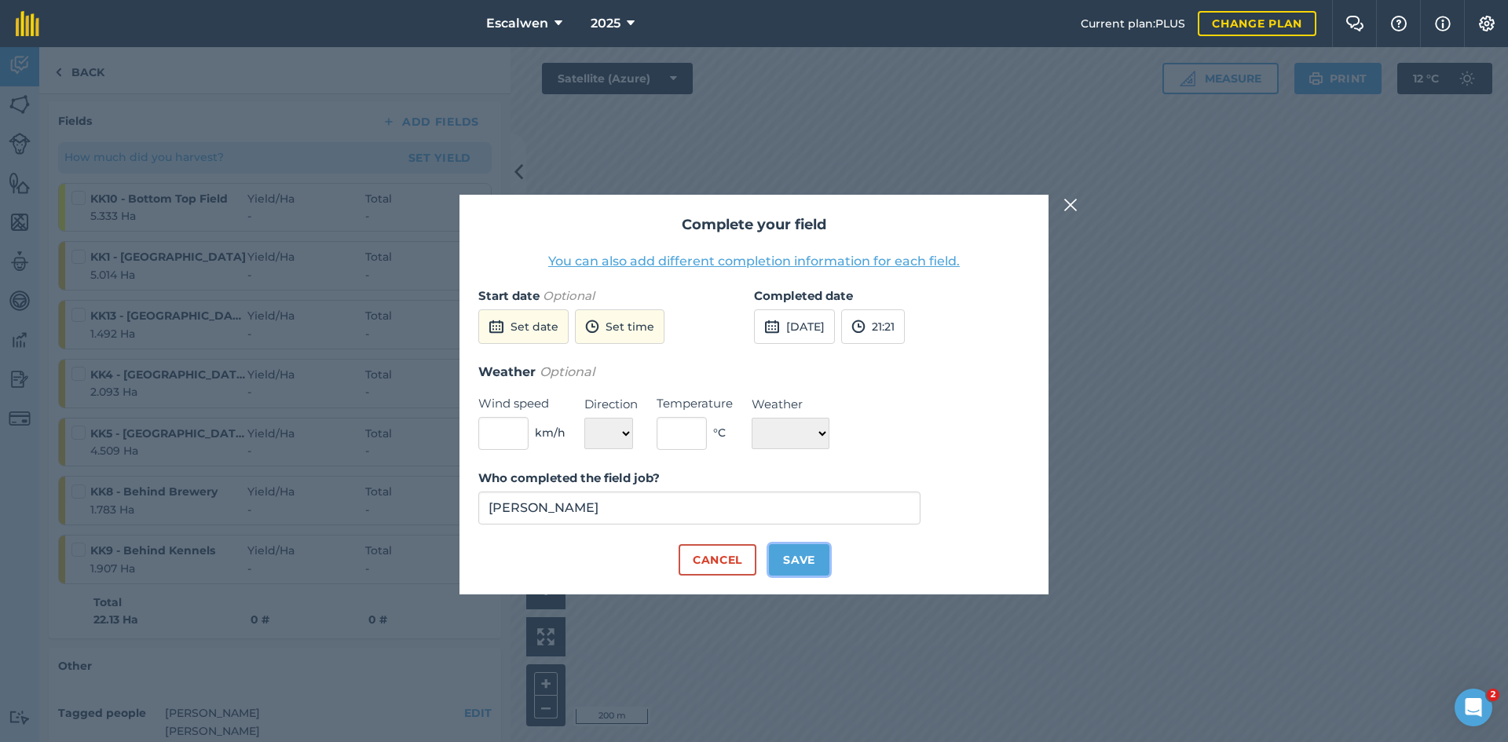
click at [799, 559] on button "Save" at bounding box center [799, 559] width 60 height 31
checkbox input "true"
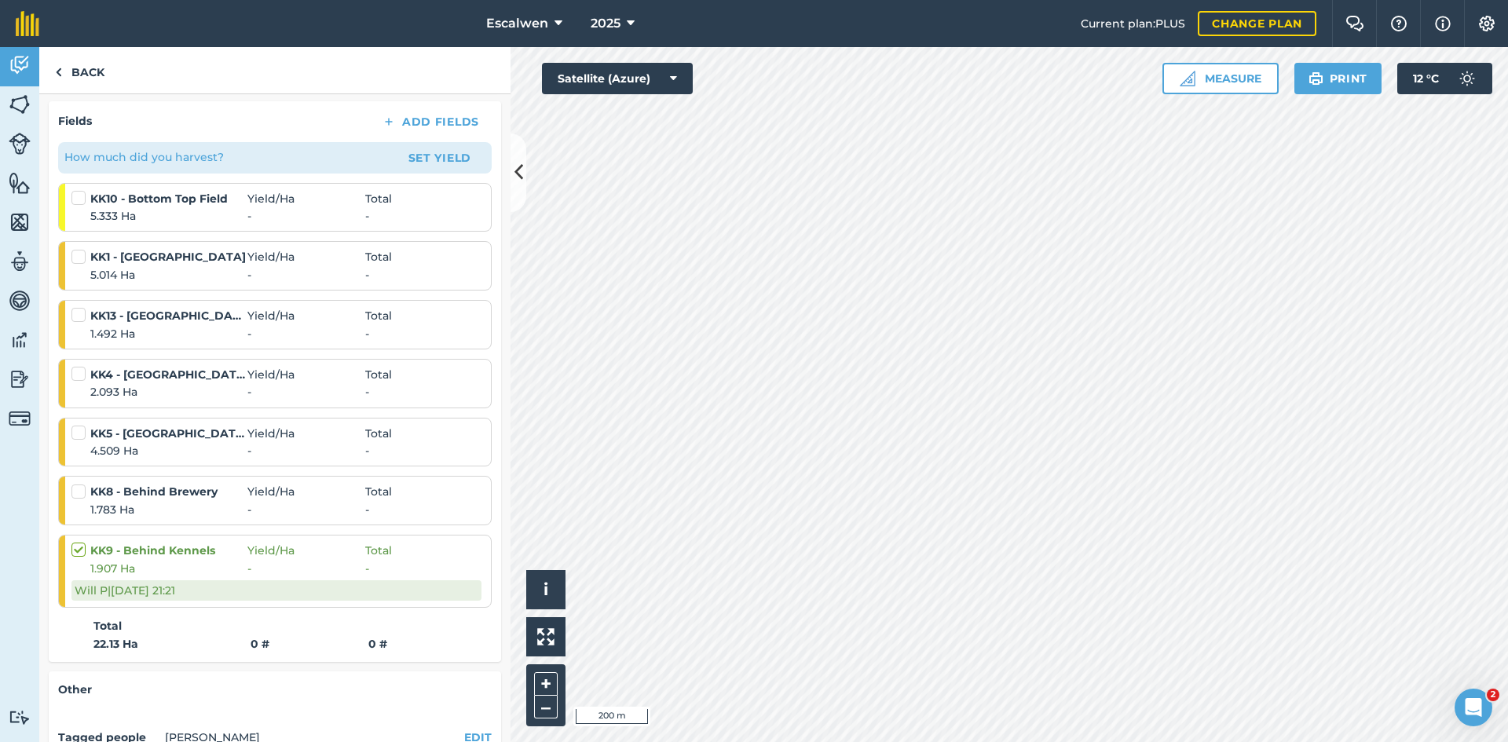
click at [74, 484] on label at bounding box center [80, 484] width 19 height 0
click at [74, 494] on input "checkbox" at bounding box center [76, 489] width 10 height 10
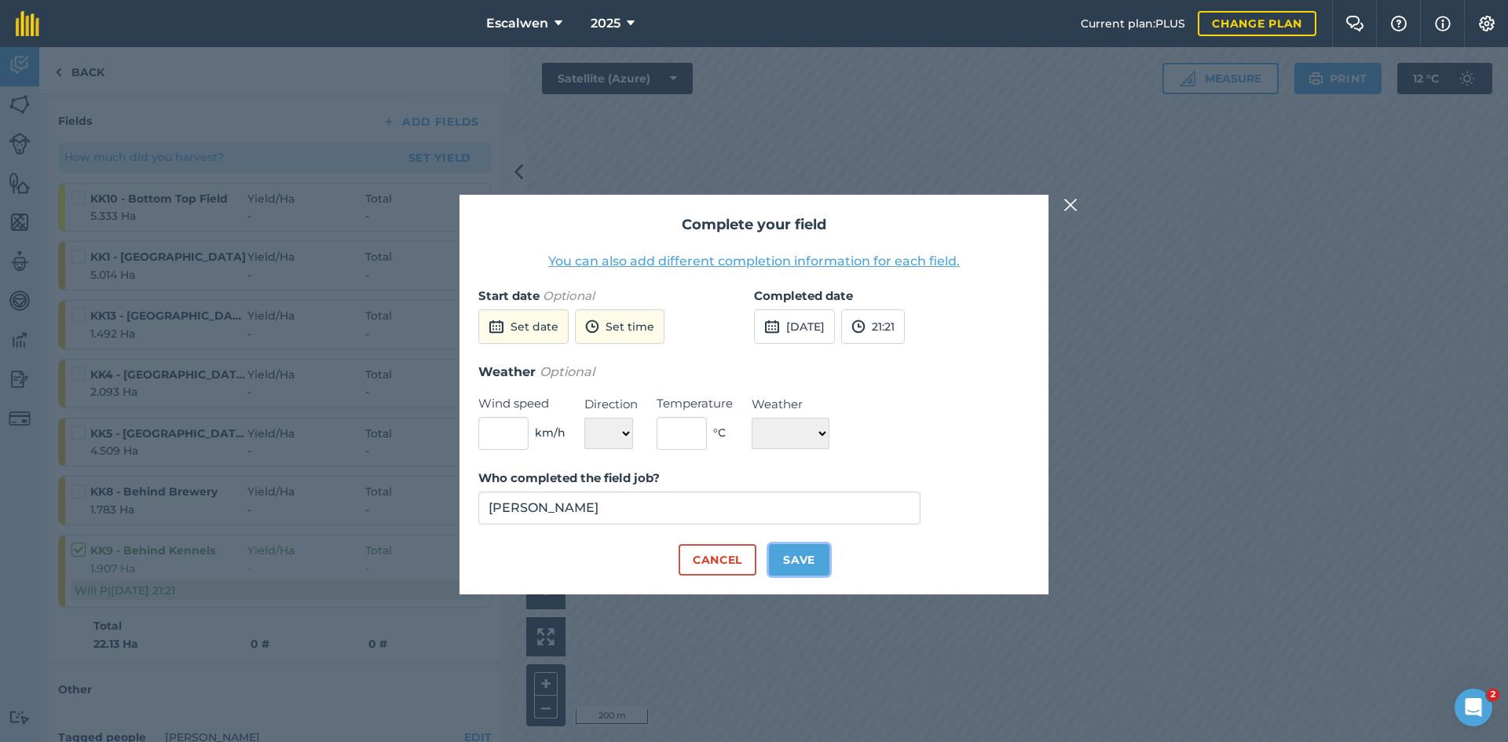
click at [792, 562] on button "Save" at bounding box center [799, 559] width 60 height 31
checkbox input "true"
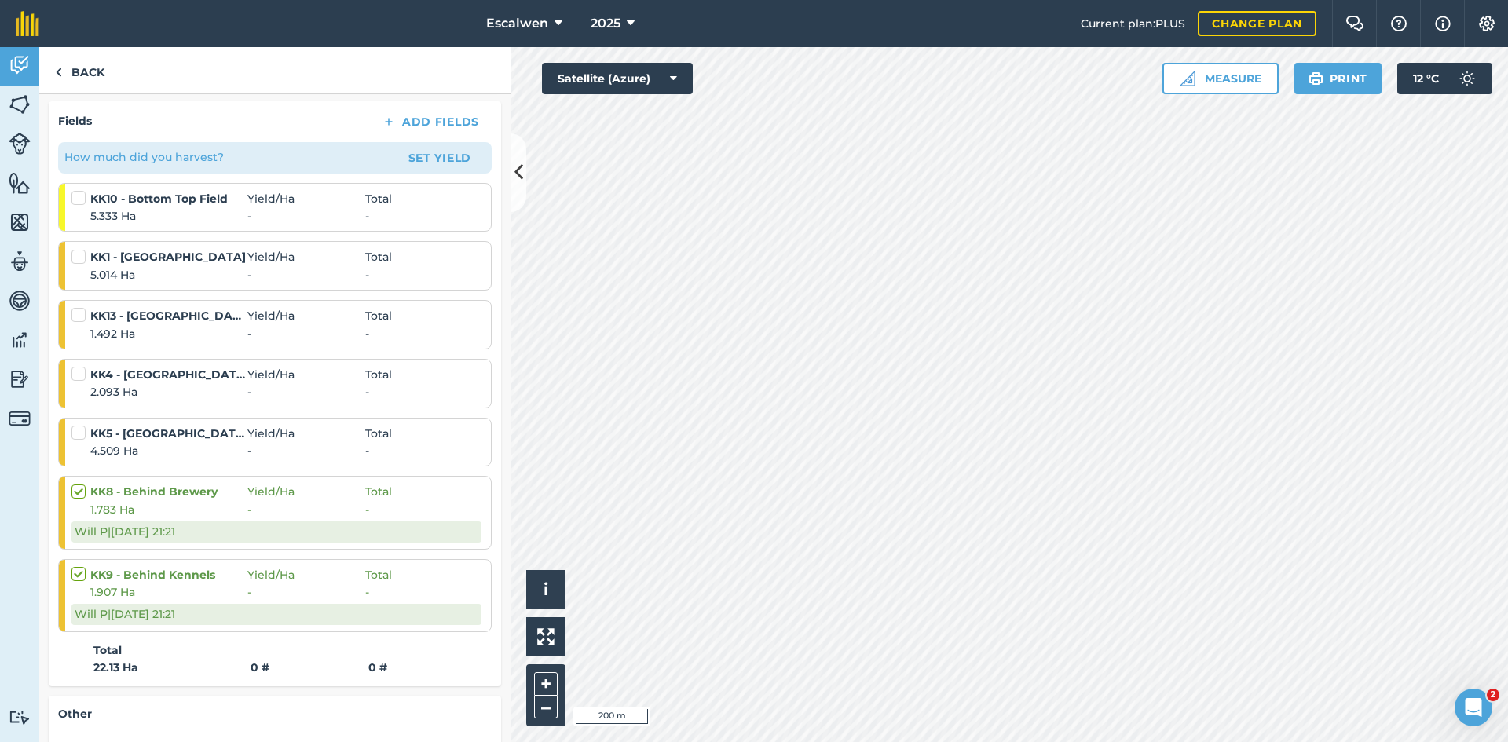
click at [75, 425] on label at bounding box center [80, 425] width 19 height 0
click at [75, 435] on input "checkbox" at bounding box center [76, 430] width 10 height 10
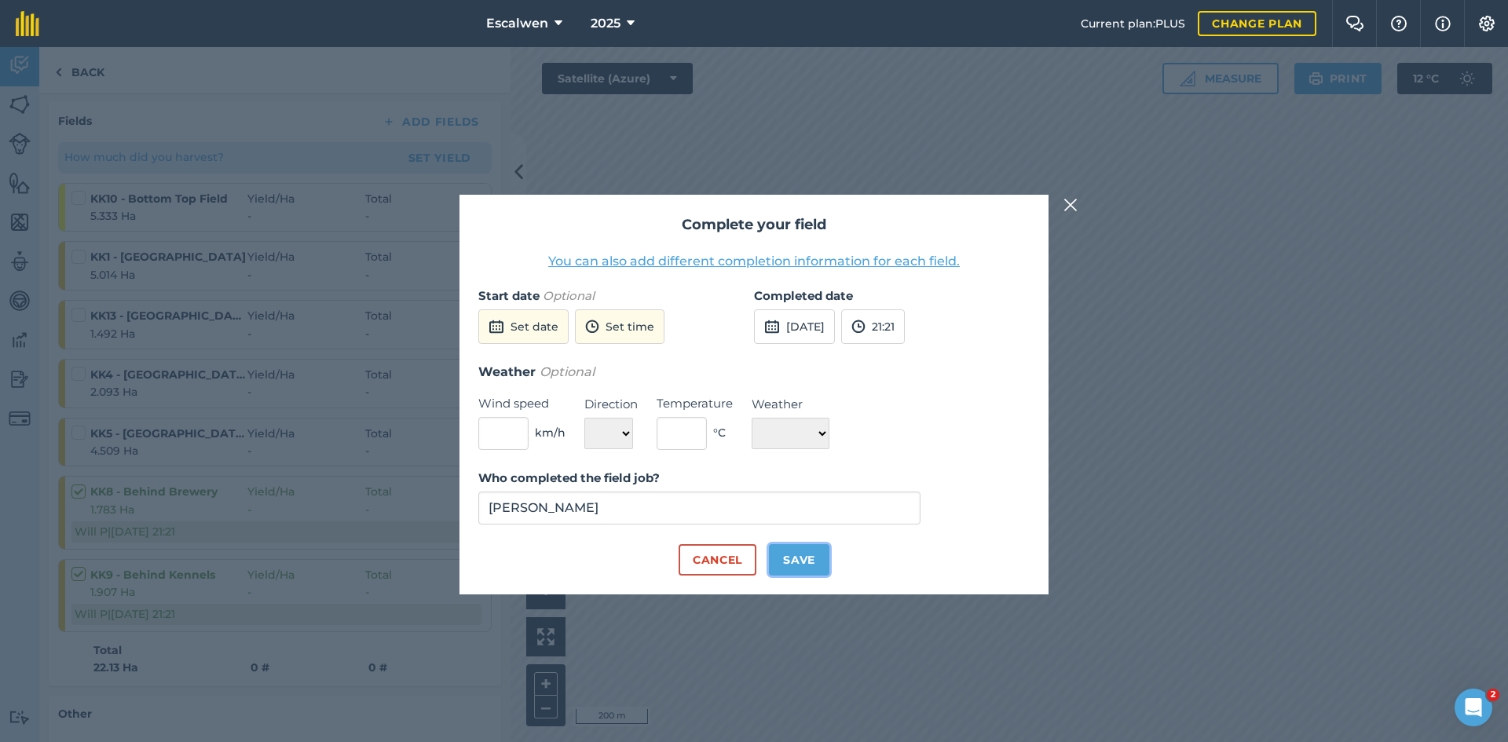
click at [803, 554] on button "Save" at bounding box center [799, 559] width 60 height 31
checkbox input "true"
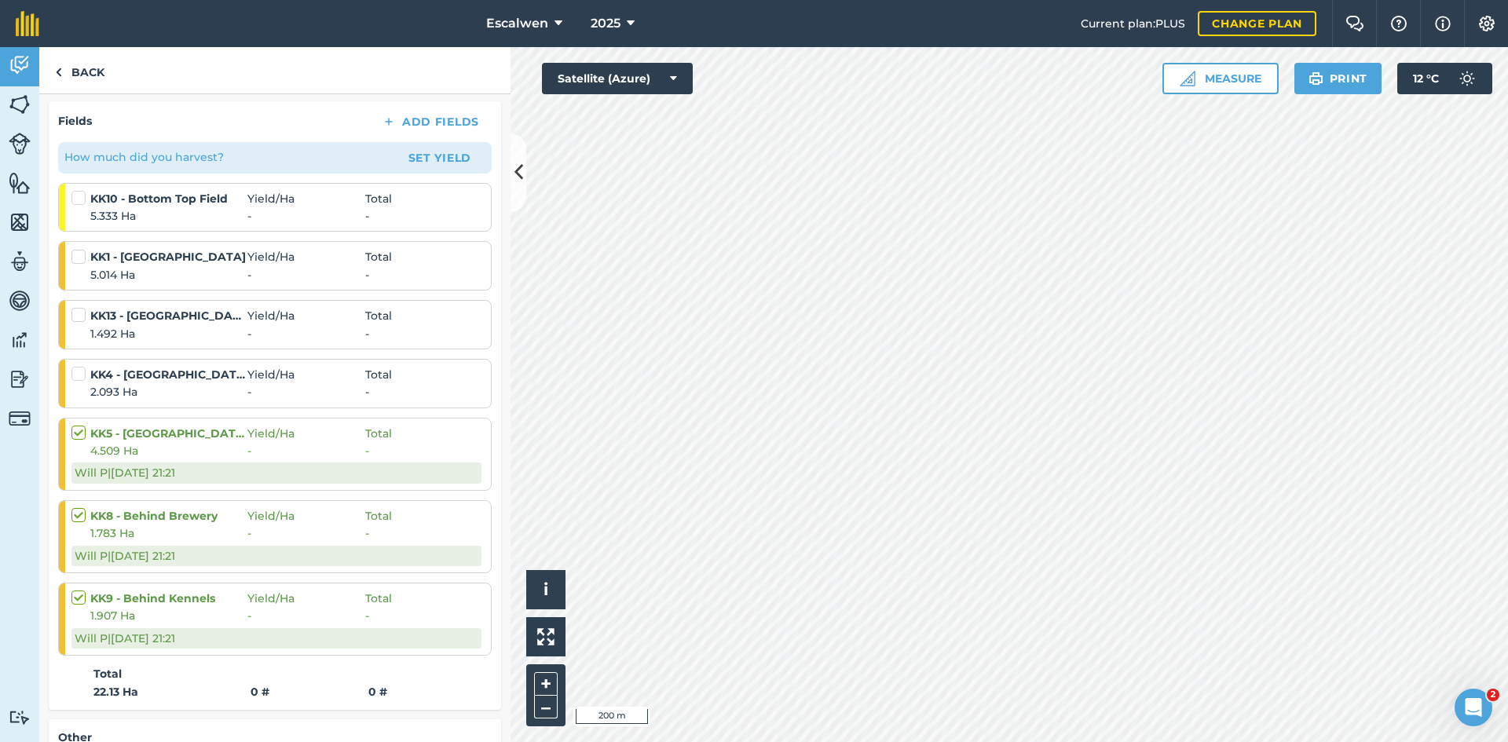
click at [80, 366] on label at bounding box center [80, 366] width 19 height 0
click at [80, 376] on input "checkbox" at bounding box center [76, 371] width 10 height 10
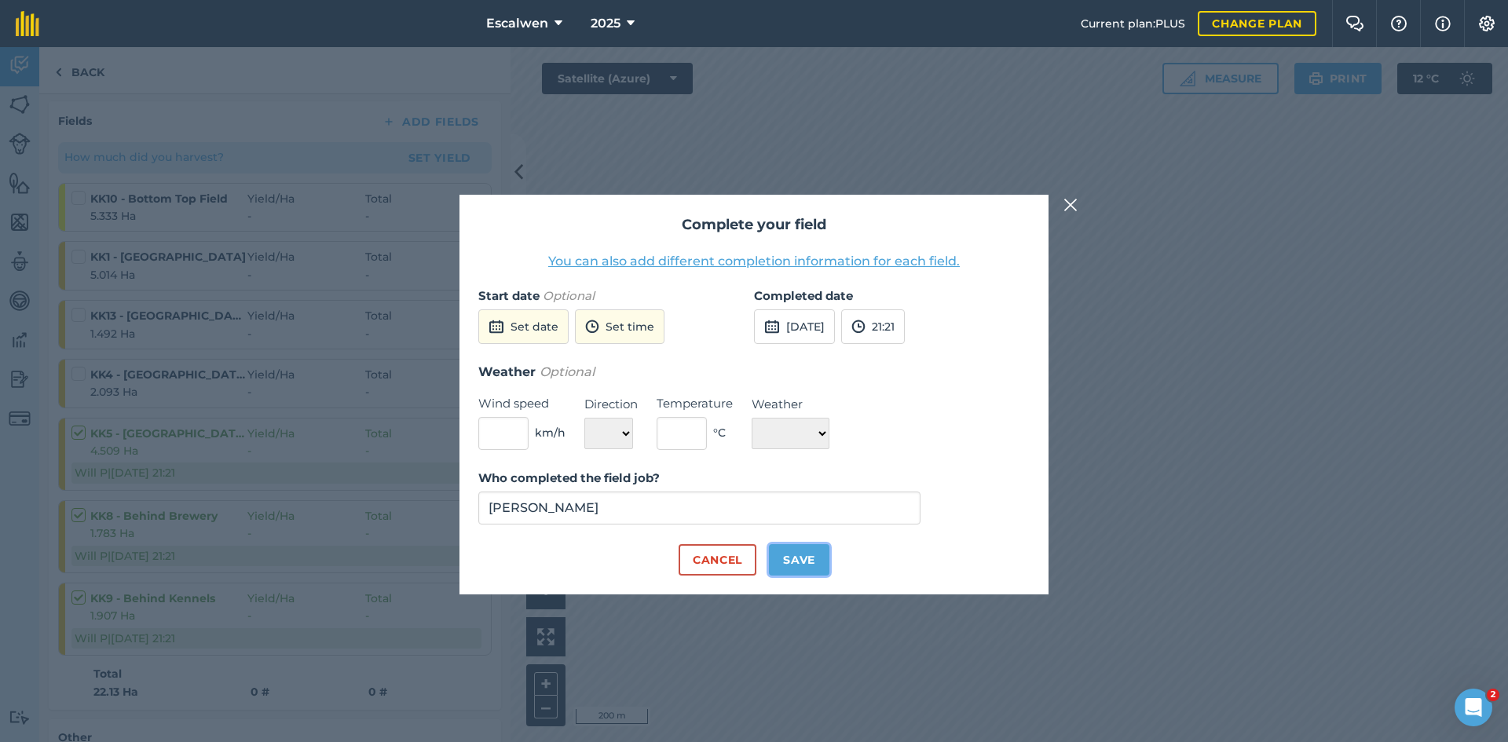
click at [795, 571] on button "Save" at bounding box center [799, 559] width 60 height 31
checkbox input "true"
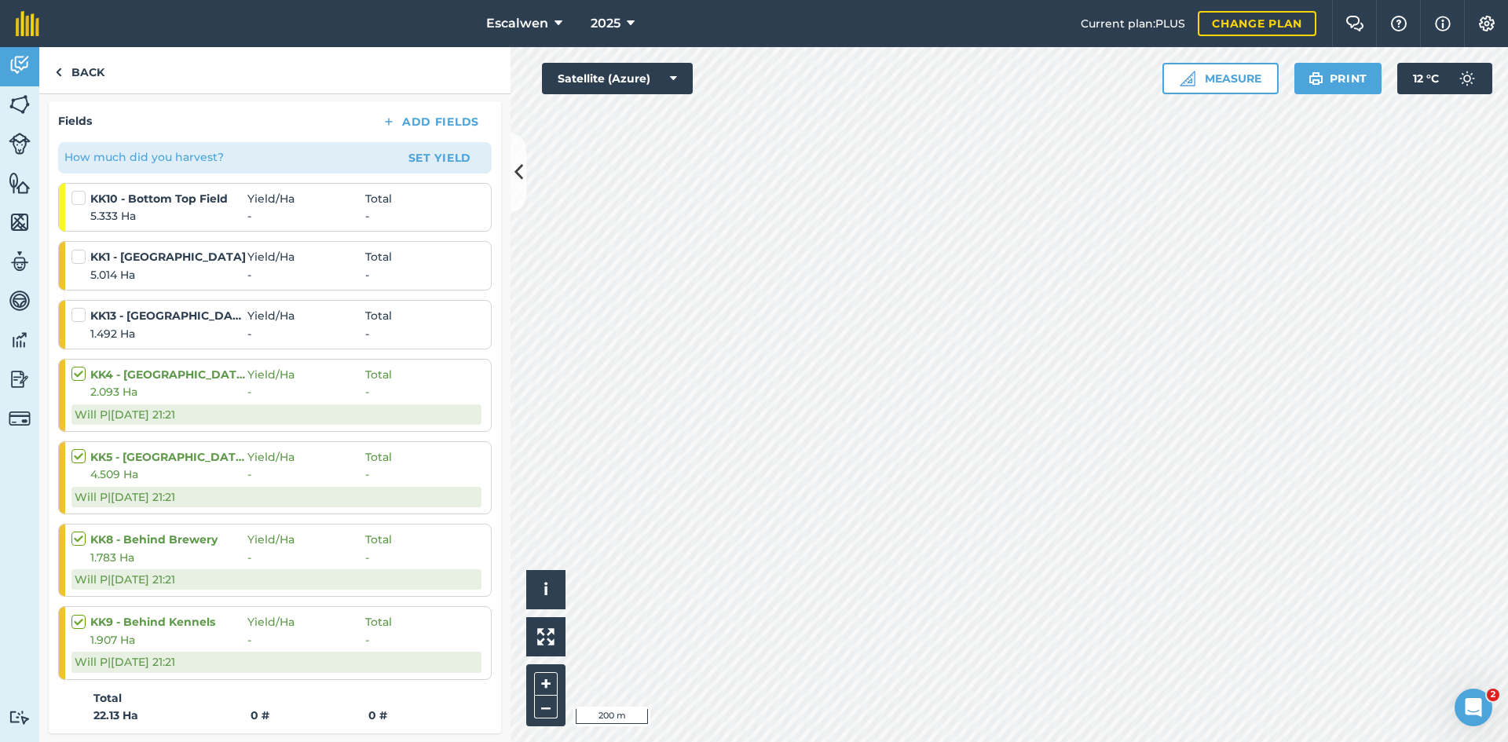
click at [77, 307] on label at bounding box center [80, 307] width 19 height 0
click at [77, 312] on input "checkbox" at bounding box center [76, 312] width 10 height 10
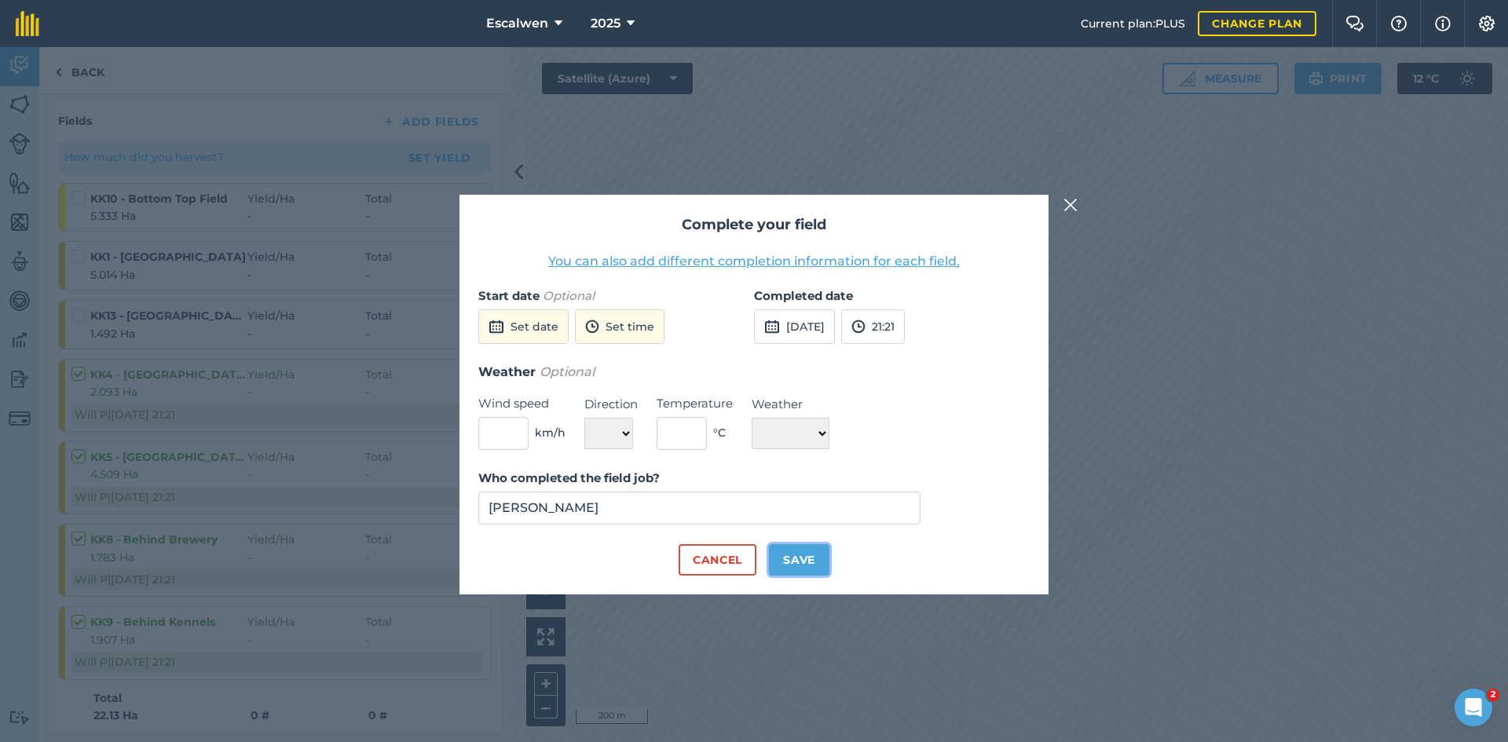
click at [789, 554] on button "Save" at bounding box center [799, 559] width 60 height 31
checkbox input "true"
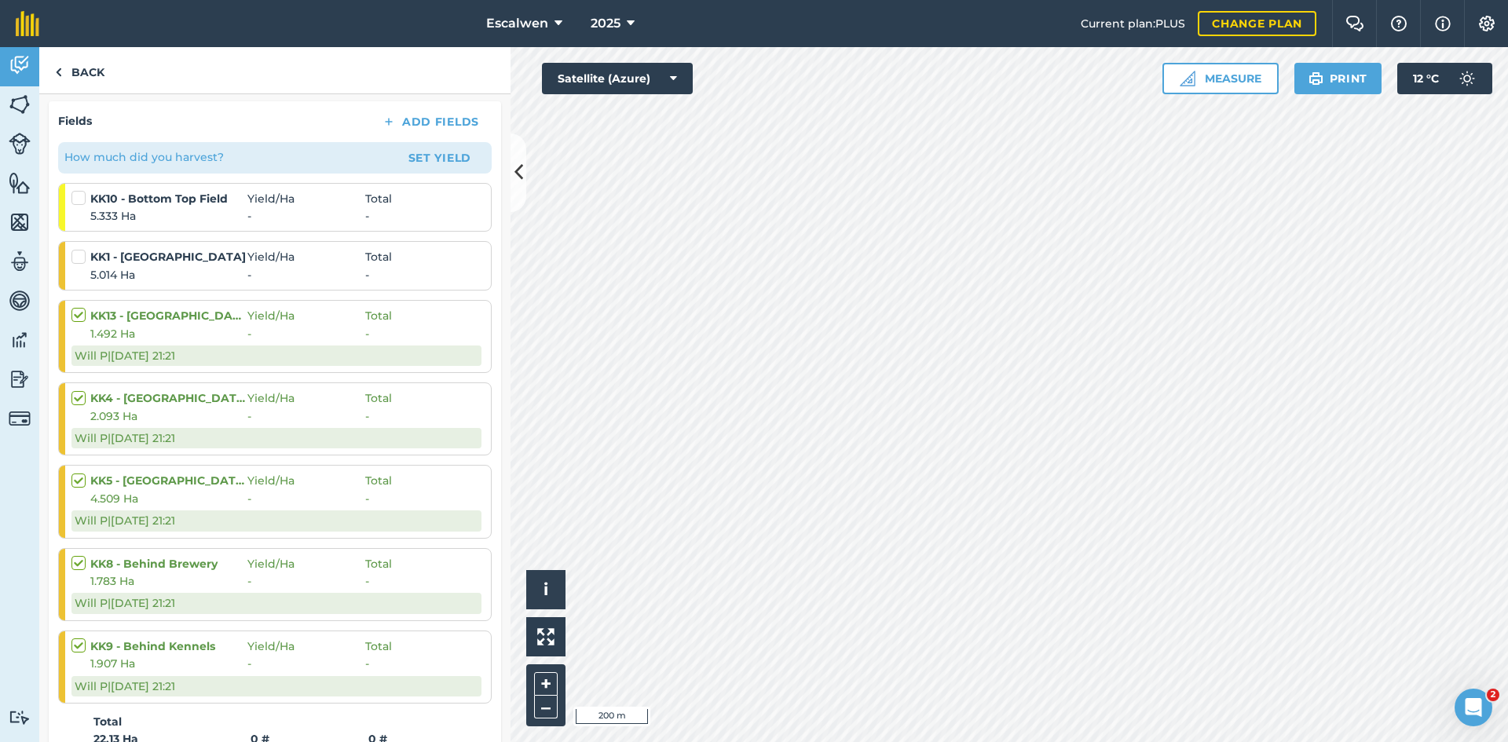
click at [82, 249] on label at bounding box center [80, 249] width 19 height 0
click at [82, 254] on input "checkbox" at bounding box center [76, 254] width 10 height 10
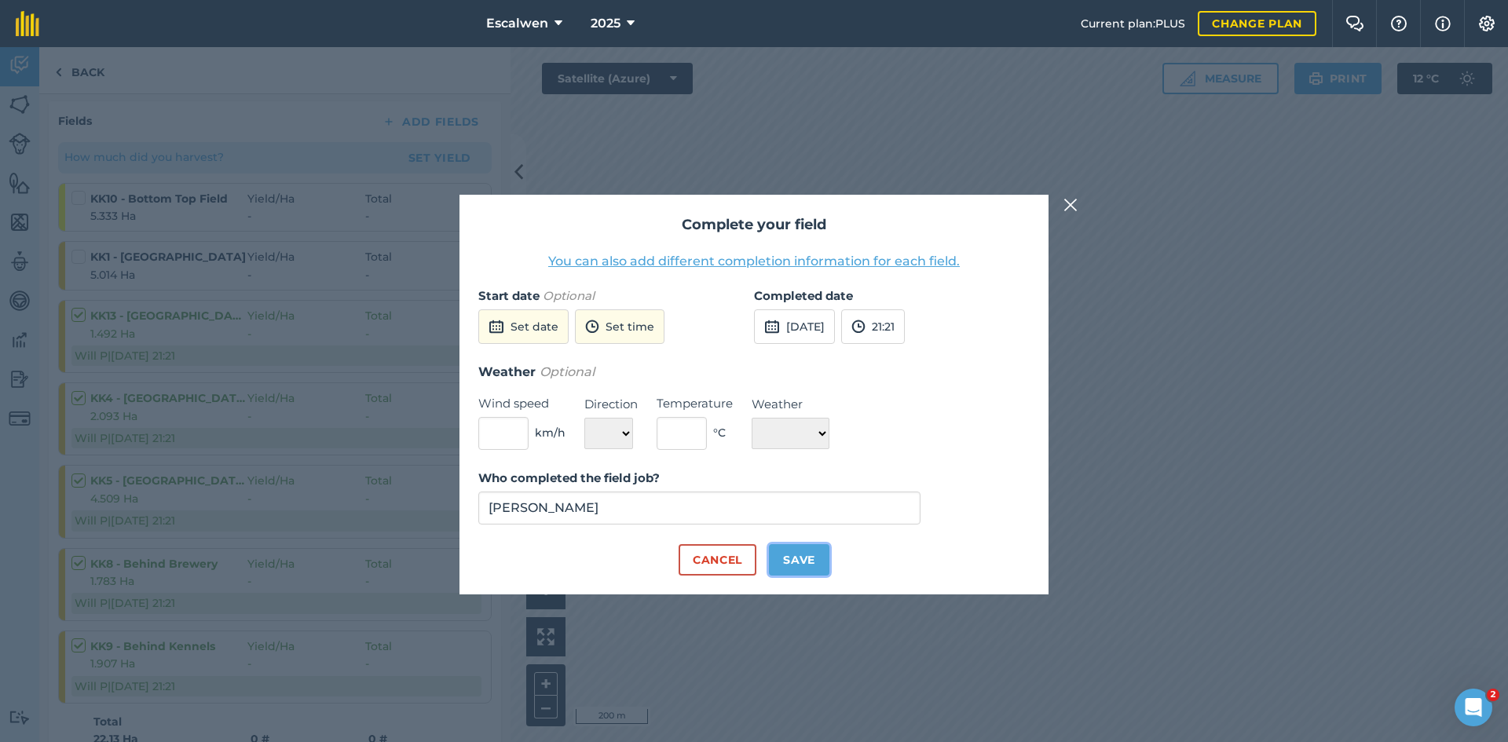
click at [804, 559] on button "Save" at bounding box center [799, 559] width 60 height 31
checkbox input "true"
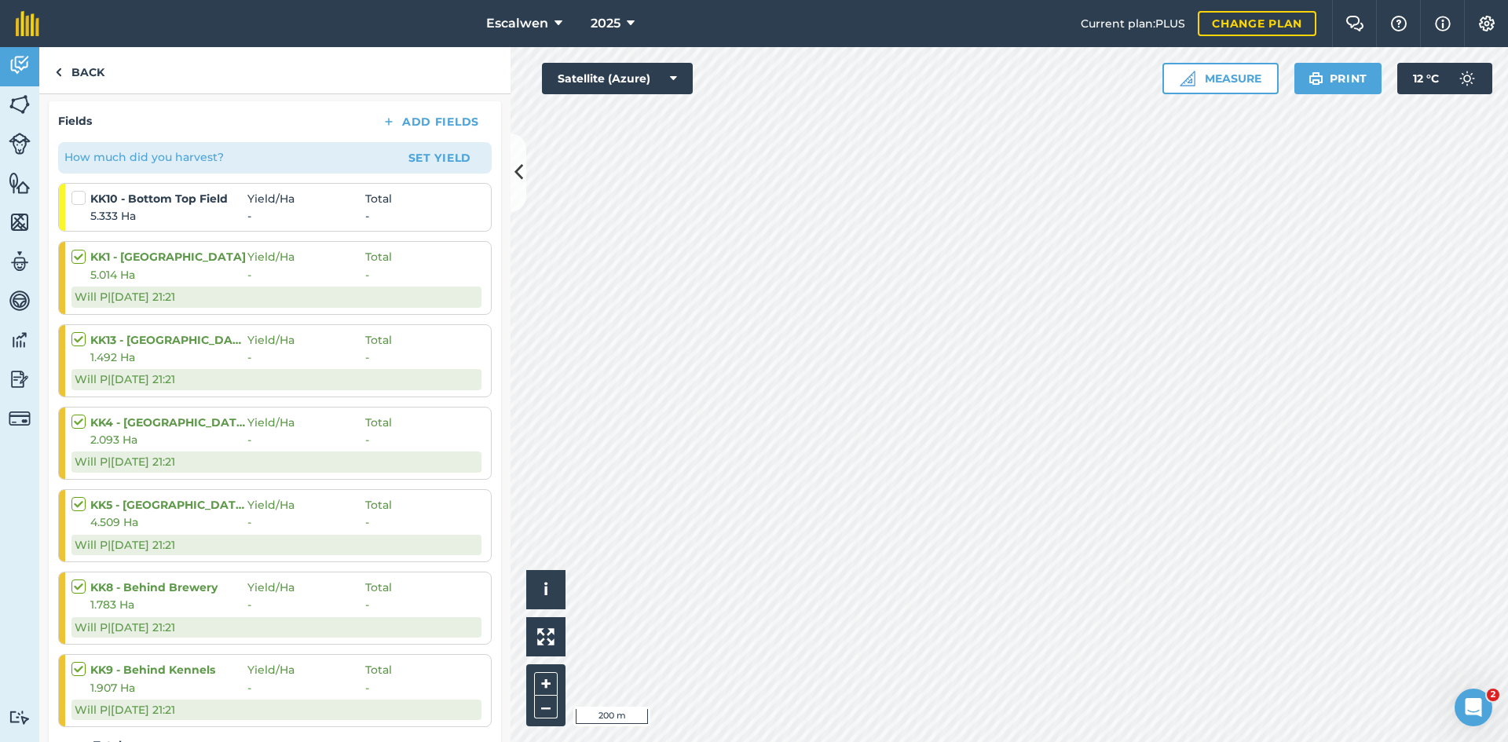
click at [78, 190] on label at bounding box center [80, 190] width 19 height 0
click at [78, 200] on input "checkbox" at bounding box center [76, 195] width 10 height 10
checkbox input "false"
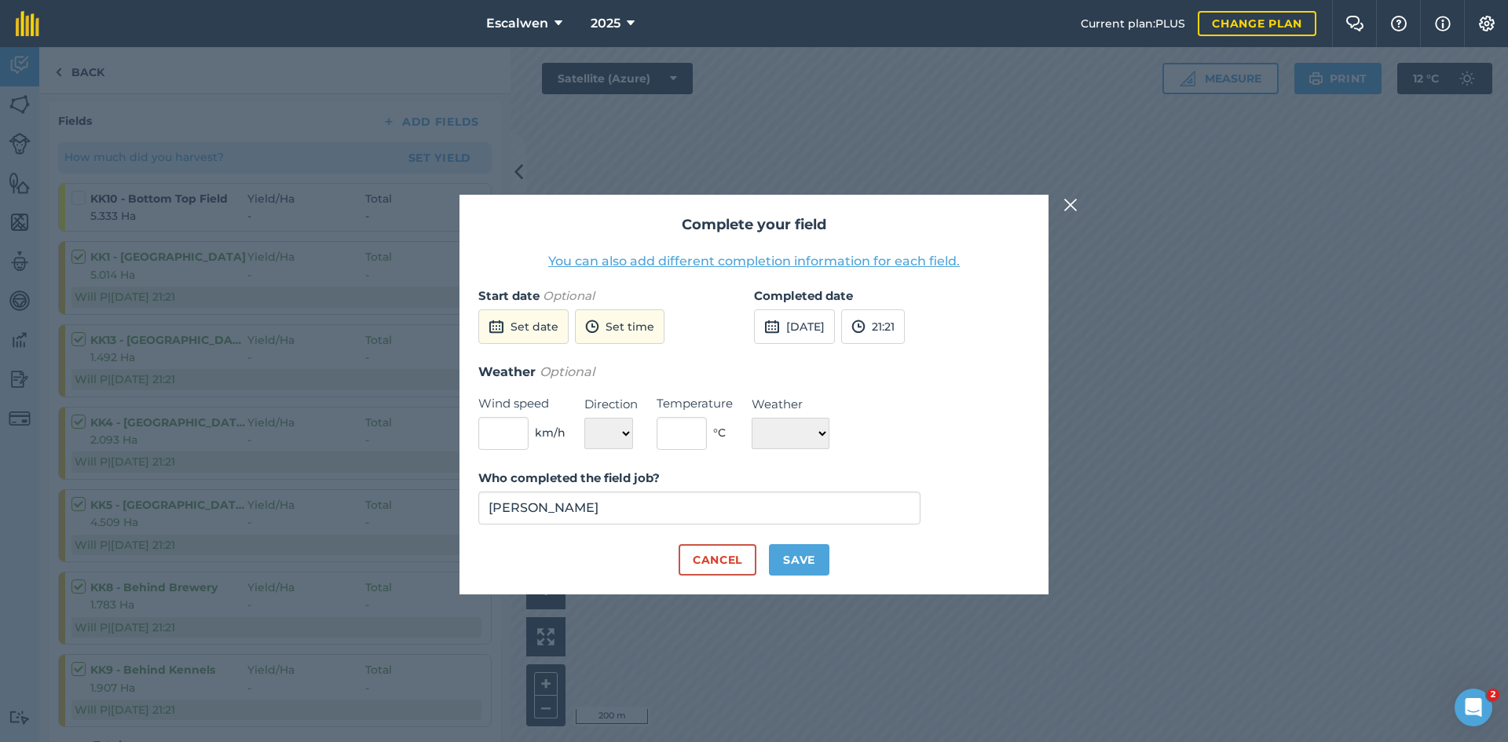
click at [561, 451] on form "Start date Optional Set date Set time Completed date [DATE] 21:21 Weather Optio…" at bounding box center [753, 431] width 551 height 289
click at [796, 550] on button "Save" at bounding box center [799, 559] width 60 height 31
checkbox input "true"
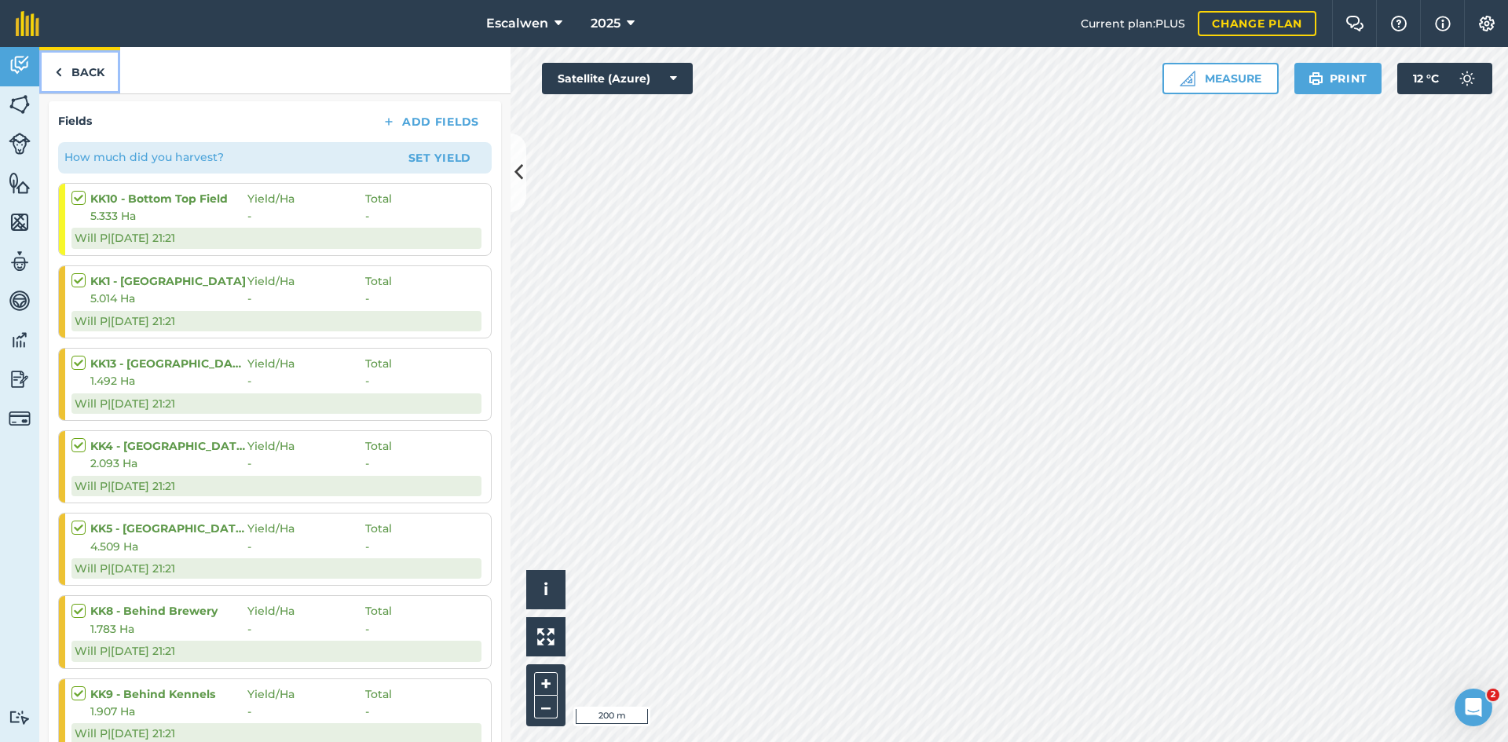
click at [70, 72] on link "Back" at bounding box center [79, 70] width 81 height 46
